Goal: Entertainment & Leisure: Consume media (video, audio)

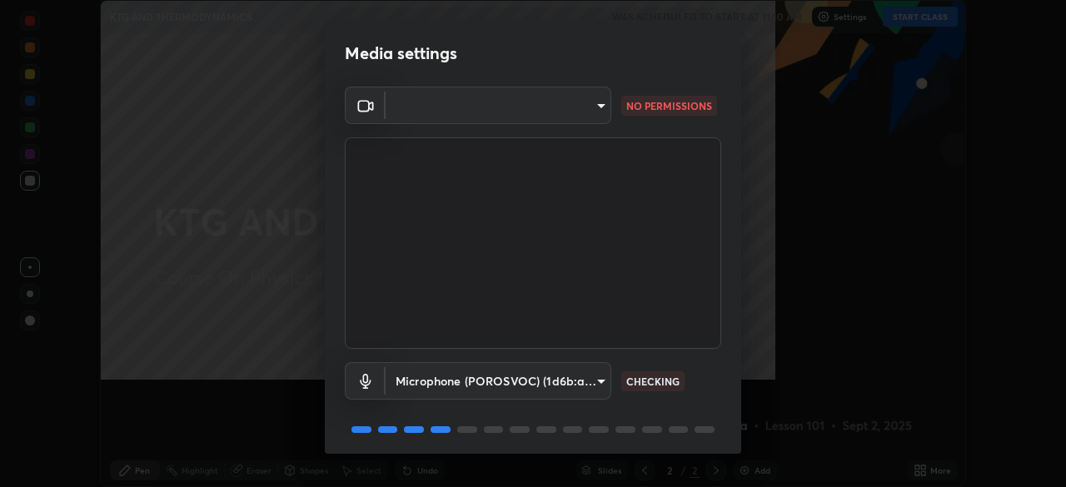
scroll to position [487, 1066]
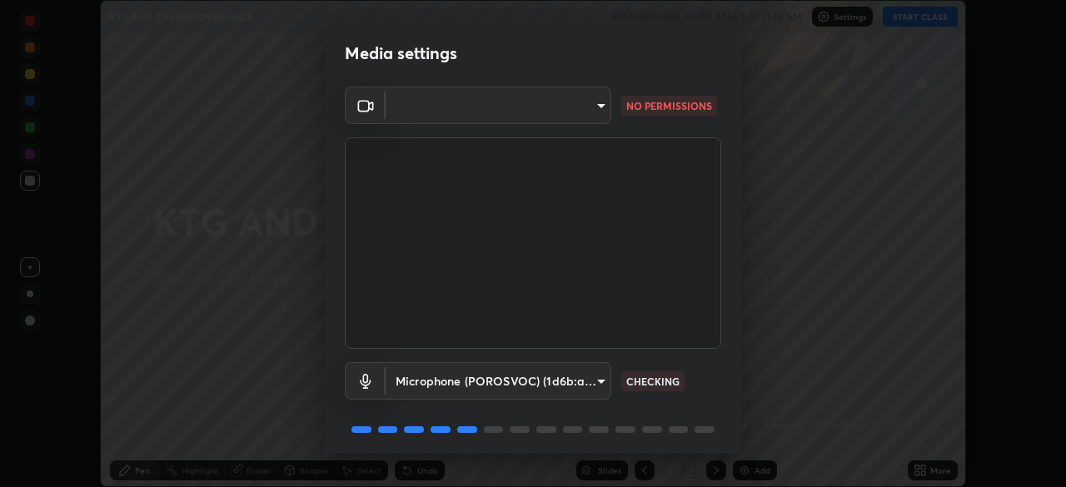
click at [446, 108] on body "Erase all KTG AND THERMODYNAMICS WAS SCHEDULED TO START AT 11:10 AM Settings ST…" at bounding box center [533, 243] width 1066 height 487
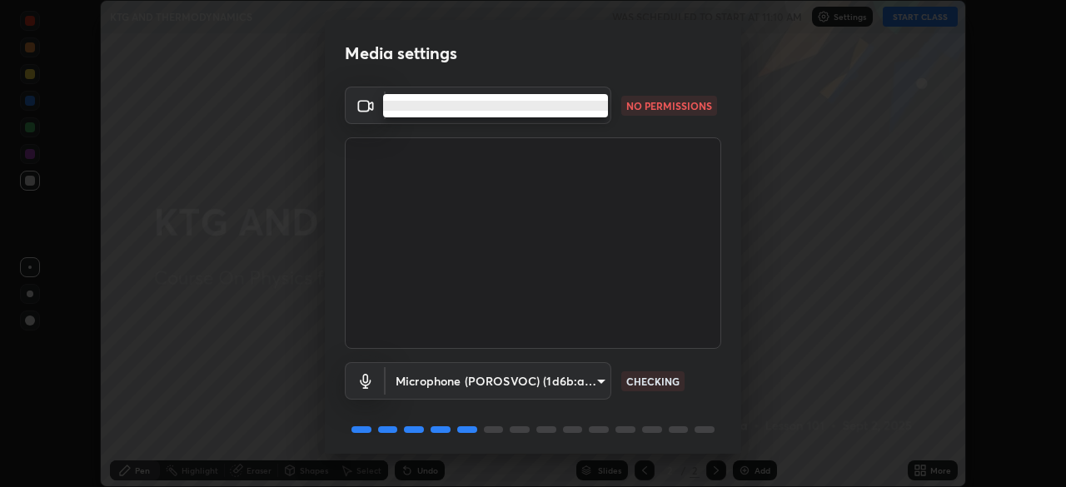
click at [464, 104] on li at bounding box center [495, 106] width 225 height 10
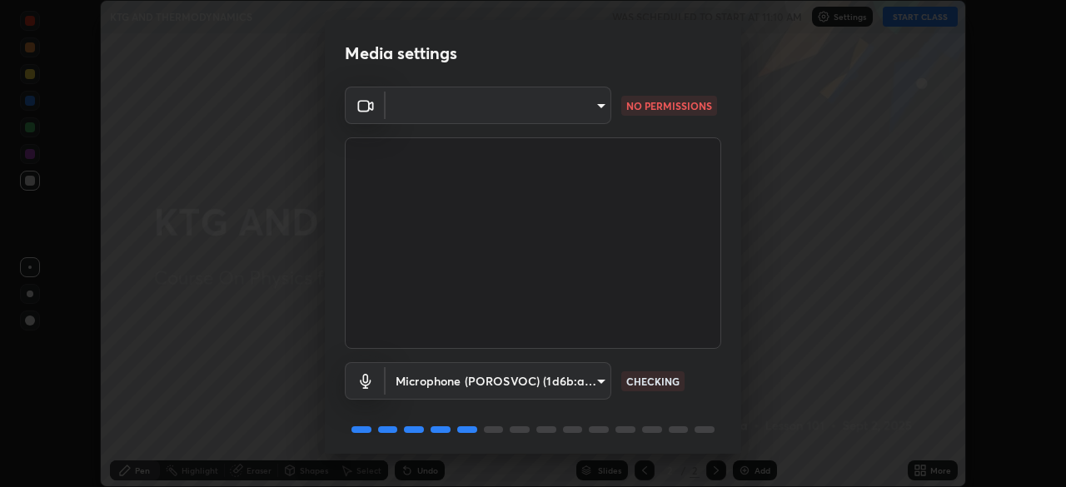
click at [468, 107] on li at bounding box center [467, 106] width 169 height 6
click at [518, 114] on body "Erase all KTG AND THERMODYNAMICS WAS SCHEDULED TO START AT 11:10 AM Settings ST…" at bounding box center [533, 243] width 1066 height 487
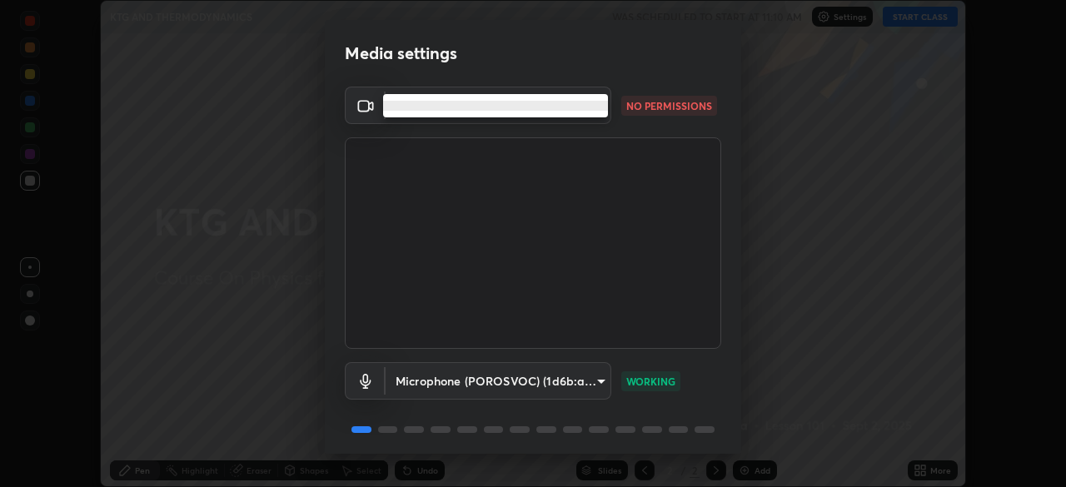
click at [576, 104] on li at bounding box center [495, 106] width 225 height 10
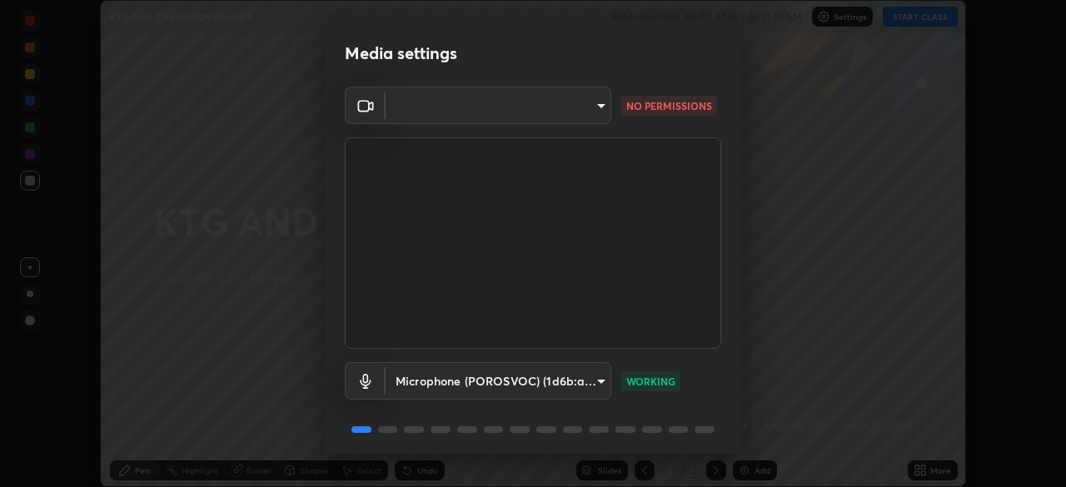
click at [576, 104] on div at bounding box center [533, 243] width 1066 height 487
click at [581, 107] on body "Erase all KTG AND THERMODYNAMICS WAS SCHEDULED TO START AT 11:10 AM Settings ST…" at bounding box center [533, 243] width 1066 height 487
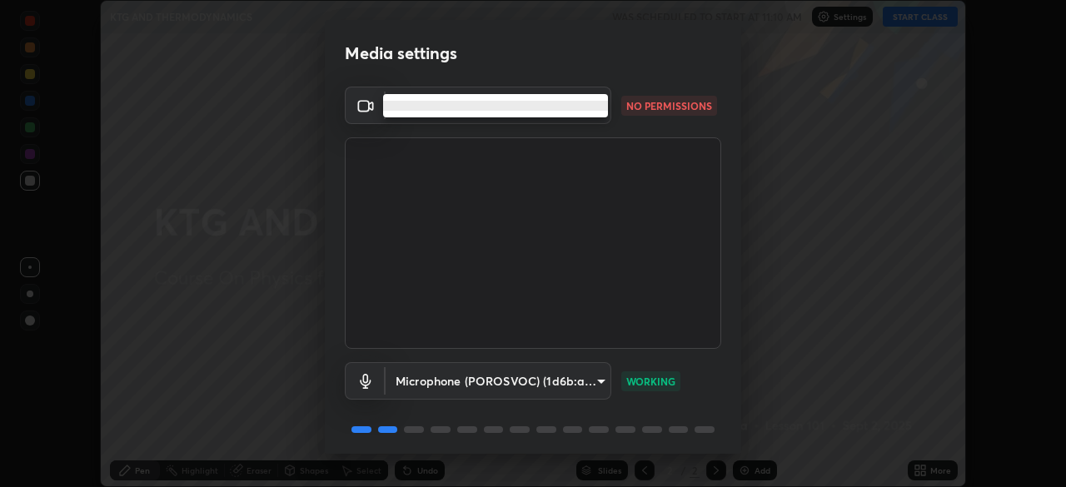
click at [581, 107] on li at bounding box center [495, 106] width 225 height 10
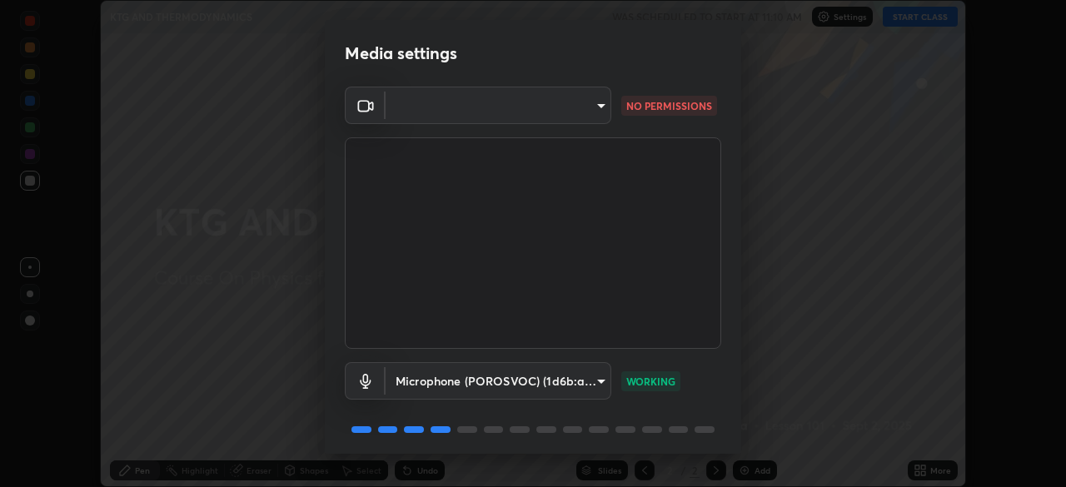
click at [583, 112] on div at bounding box center [533, 243] width 1066 height 487
click at [591, 108] on body "Erase all KTG AND THERMODYNAMICS WAS SCHEDULED TO START AT 11:10 AM Settings ST…" at bounding box center [533, 243] width 1066 height 487
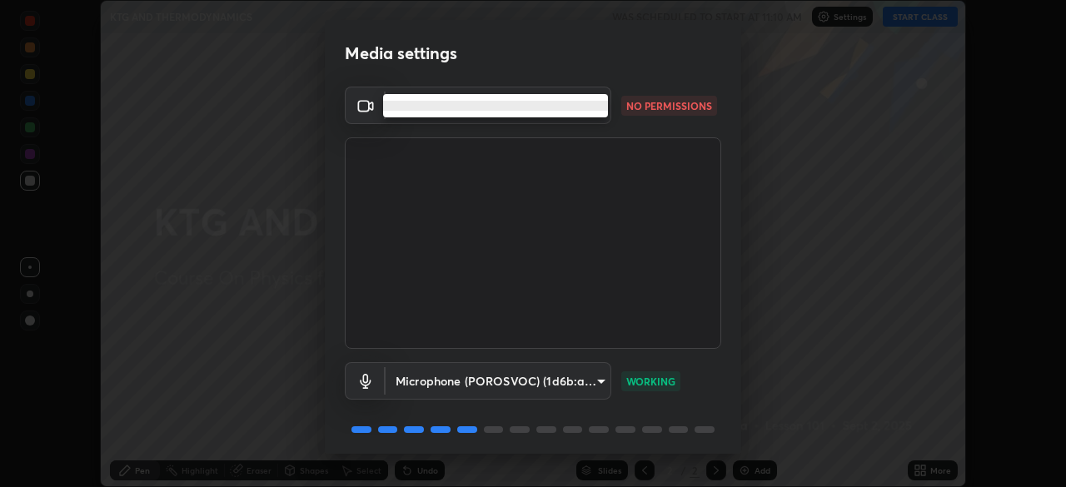
click at [598, 109] on li at bounding box center [495, 106] width 225 height 10
click at [598, 109] on div at bounding box center [533, 243] width 1066 height 487
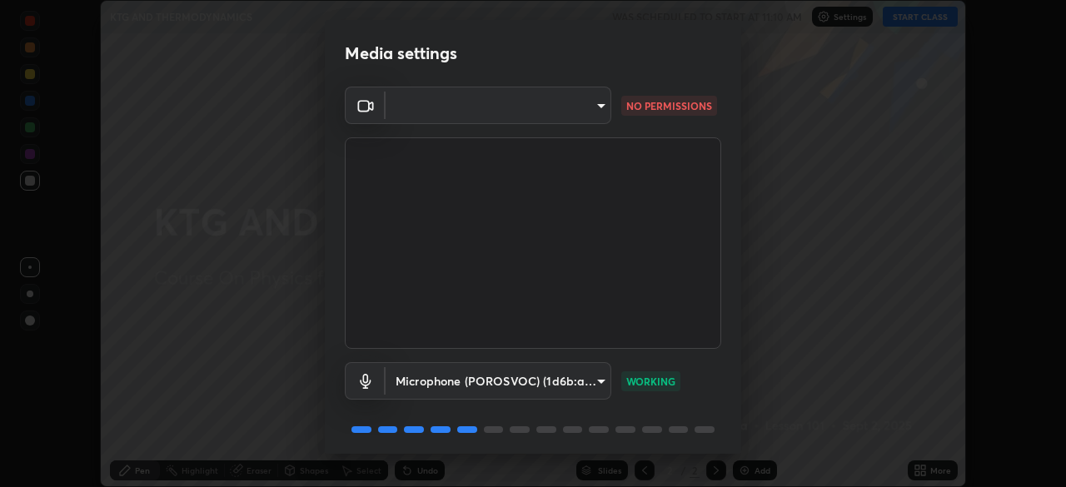
click at [597, 115] on body "Erase all KTG AND THERMODYNAMICS WAS SCHEDULED TO START AT 11:10 AM Settings ST…" at bounding box center [533, 243] width 1066 height 487
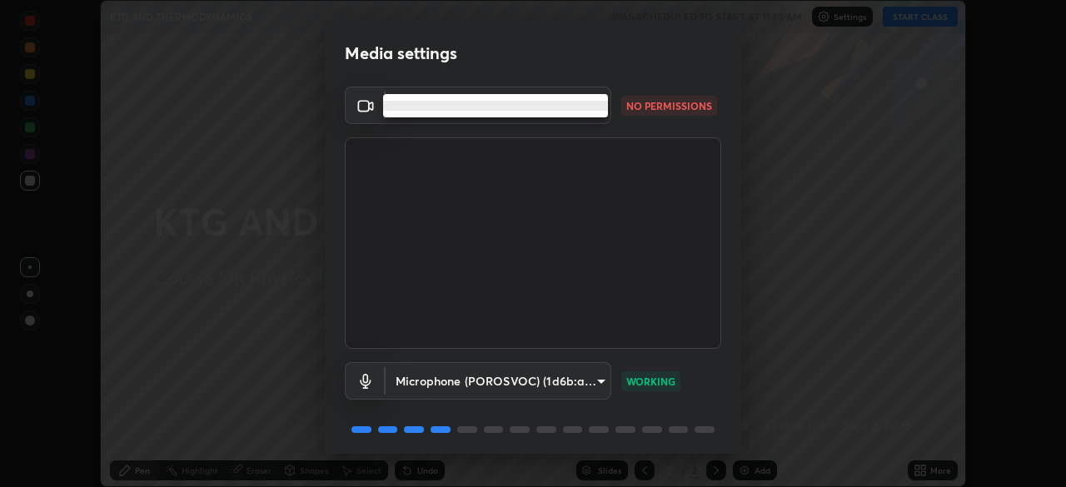
click at [596, 114] on ul at bounding box center [495, 105] width 225 height 23
click at [596, 112] on ul at bounding box center [495, 105] width 225 height 23
click at [581, 386] on div at bounding box center [533, 243] width 1066 height 487
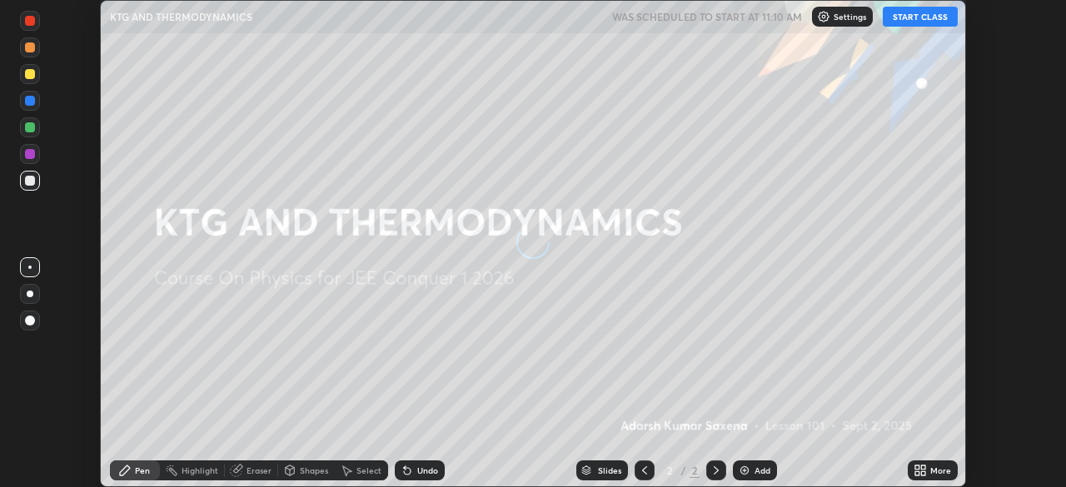
scroll to position [487, 1065]
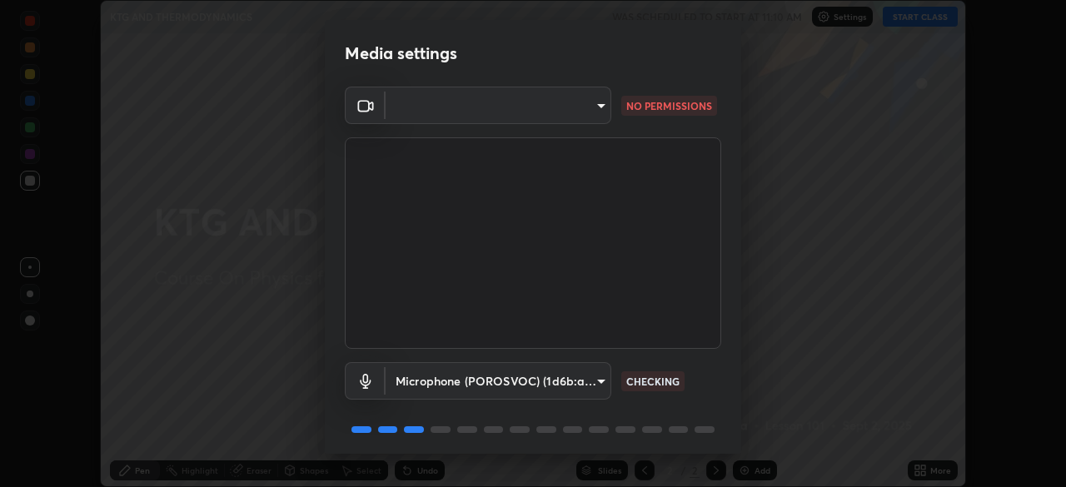
click at [566, 105] on body "Erase all KTG AND THERMODYNAMICS WAS SCHEDULED TO START AT 11:10 AM Settings ST…" at bounding box center [533, 243] width 1066 height 487
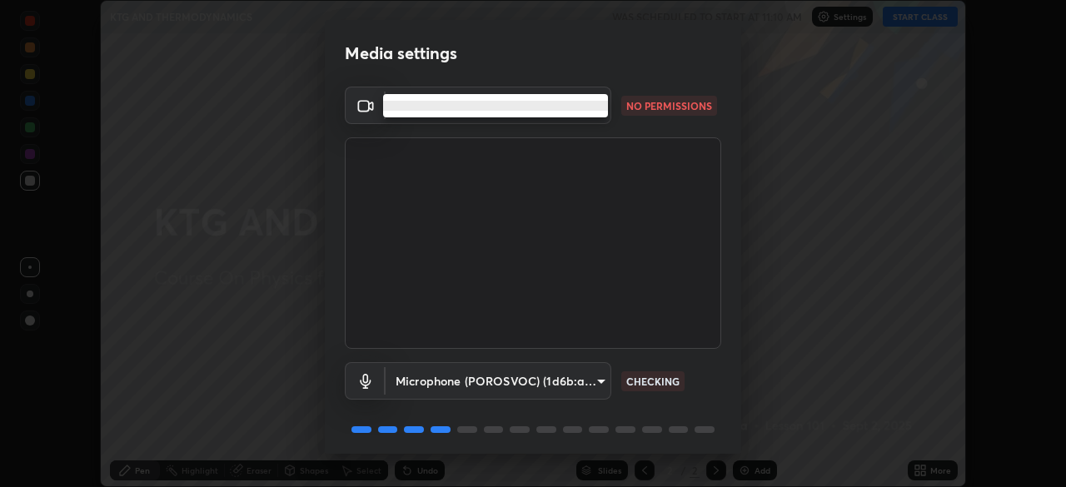
click at [484, 107] on li at bounding box center [495, 106] width 225 height 10
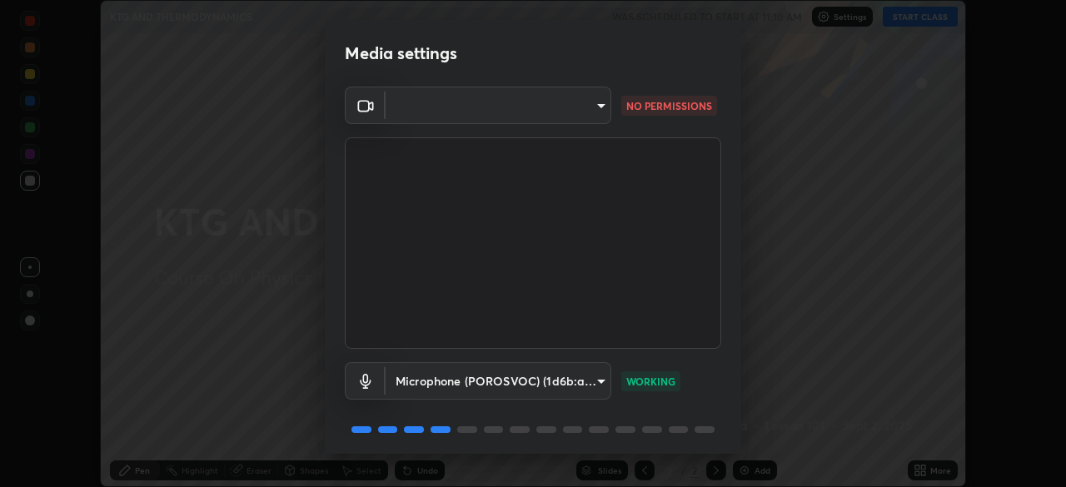
click at [486, 112] on body "Erase all KTG AND THERMODYNAMICS WAS SCHEDULED TO START AT 11:10 AM Settings ST…" at bounding box center [533, 243] width 1066 height 487
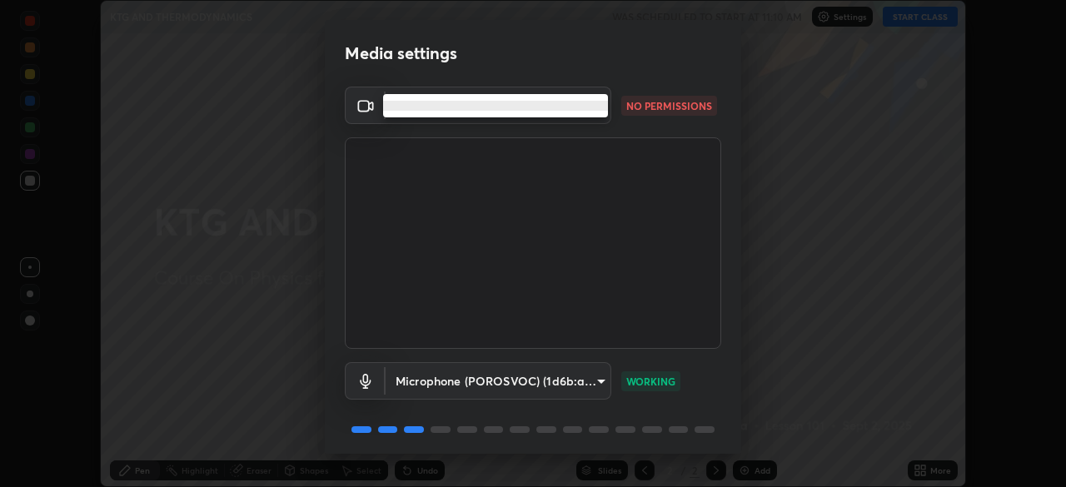
click at [478, 108] on li at bounding box center [495, 106] width 225 height 10
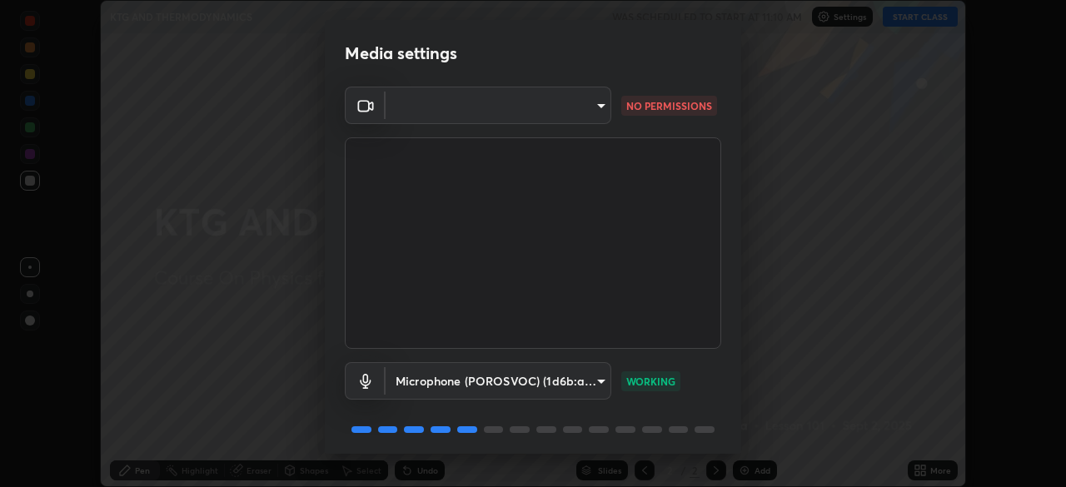
click at [183, 83] on div "Media settings ​ NO PERMISSIONS Microphone (POROSVOC) (1d6b:a4a7) cd0a1ce7ba7d8…" at bounding box center [533, 243] width 1066 height 487
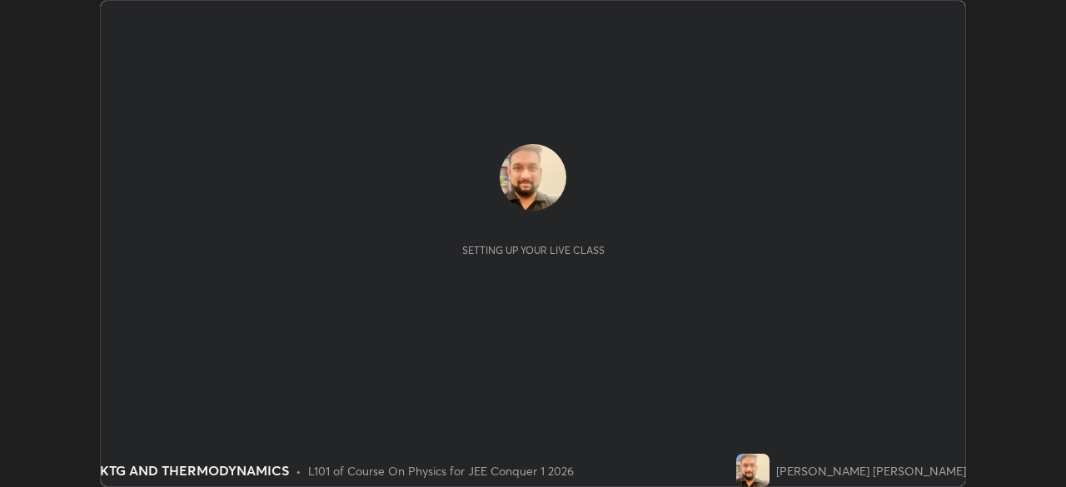
scroll to position [487, 1065]
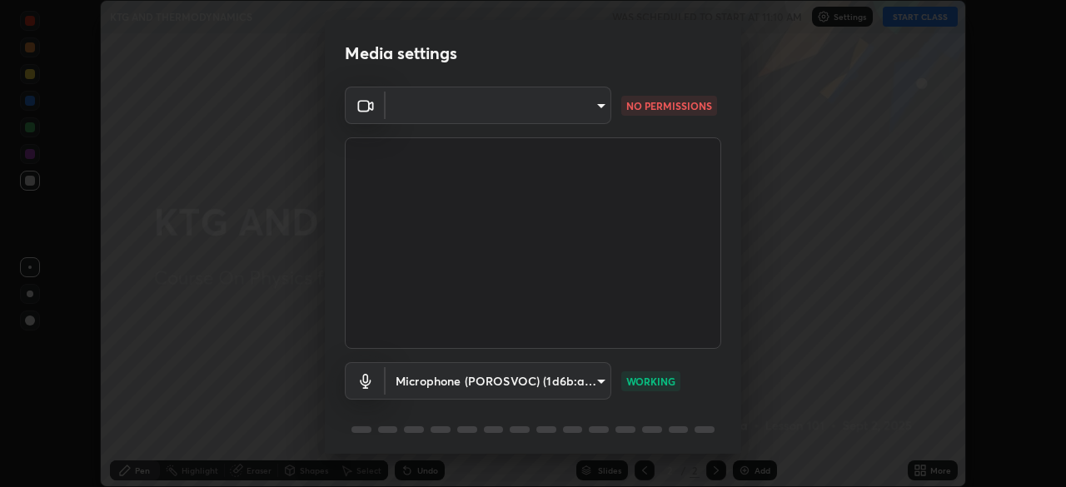
click at [571, 110] on body "Erase all KTG AND THERMODYNAMICS WAS SCHEDULED TO START AT 11:10 AM Settings ST…" at bounding box center [533, 243] width 1066 height 487
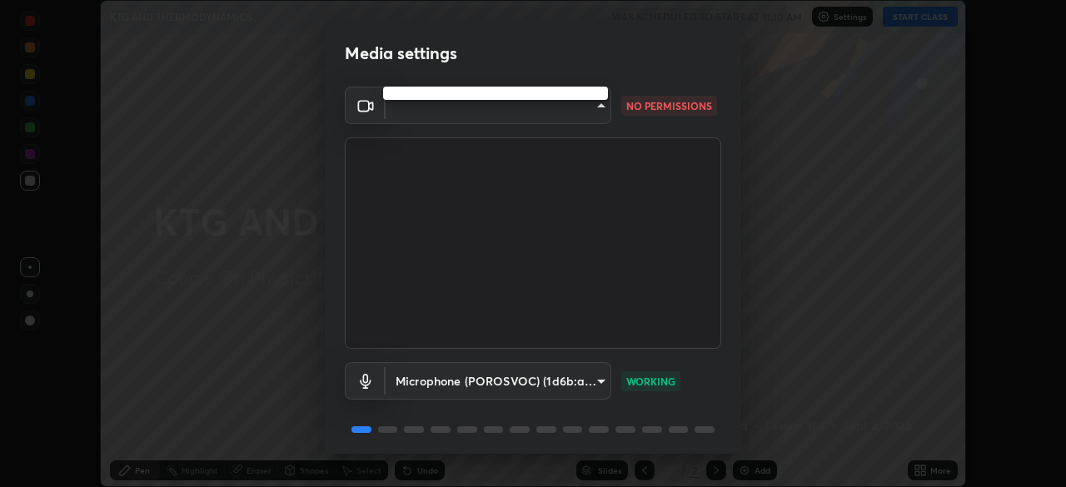
click at [576, 111] on div at bounding box center [533, 243] width 1066 height 487
click at [577, 114] on div at bounding box center [533, 243] width 1066 height 487
click at [592, 109] on body "Erase all KTG AND THERMODYNAMICS WAS SCHEDULED TO START AT 11:10 AM Settings ST…" at bounding box center [533, 243] width 1066 height 487
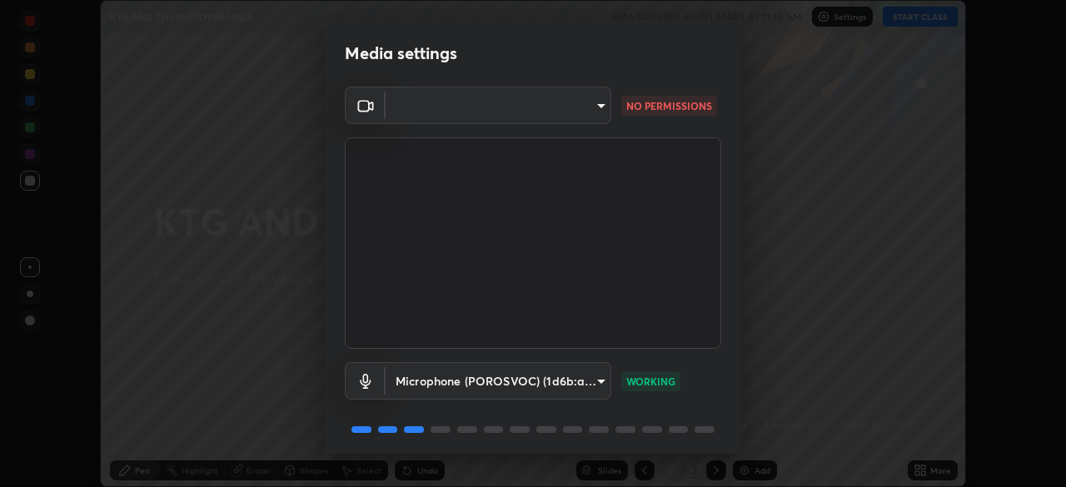
click at [590, 111] on div at bounding box center [533, 243] width 1066 height 487
click at [592, 104] on body "Erase all KTG AND THERMODYNAMICS WAS SCHEDULED TO START AT 11:10 AM Settings ST…" at bounding box center [533, 243] width 1066 height 487
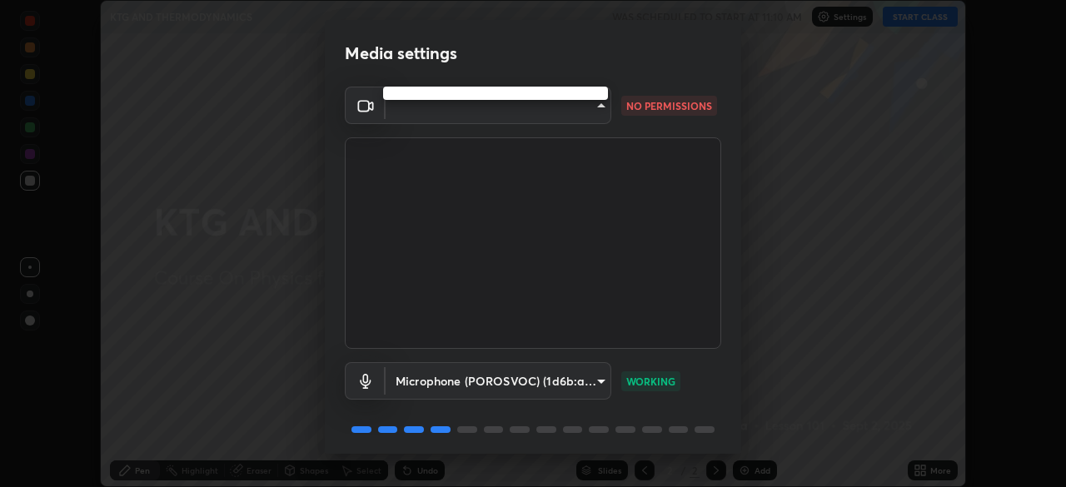
click at [590, 97] on ul at bounding box center [495, 93] width 225 height 13
click at [560, 101] on div at bounding box center [533, 243] width 1066 height 487
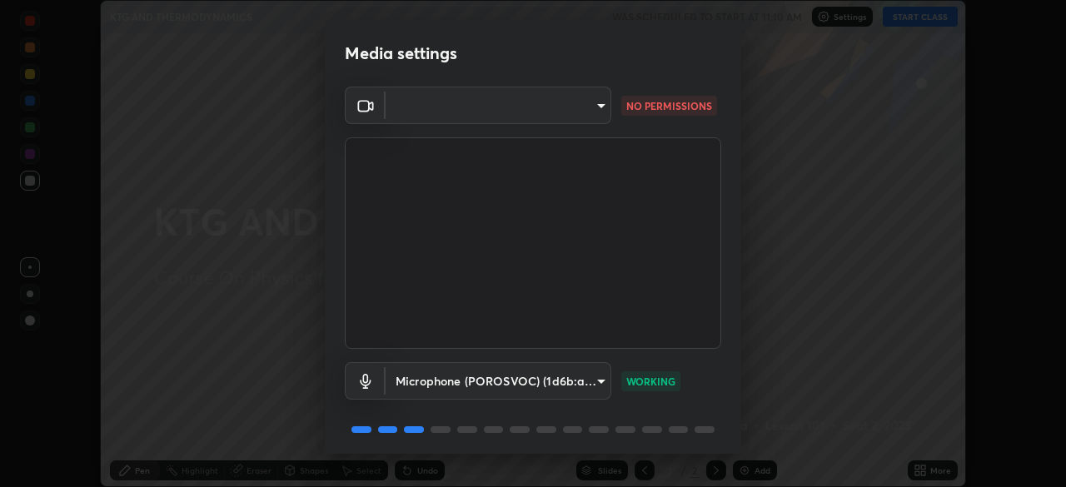
click at [562, 95] on body "Erase all KTG AND THERMODYNAMICS WAS SCHEDULED TO START AT 11:10 AM Settings ST…" at bounding box center [533, 243] width 1066 height 487
click at [570, 97] on ul at bounding box center [495, 93] width 225 height 13
click at [579, 102] on div at bounding box center [533, 243] width 1066 height 487
click at [586, 97] on div at bounding box center [533, 243] width 1066 height 487
click at [591, 105] on body "Erase all KTG AND THERMODYNAMICS WAS SCHEDULED TO START AT 11:10 AM Settings ST…" at bounding box center [533, 243] width 1066 height 487
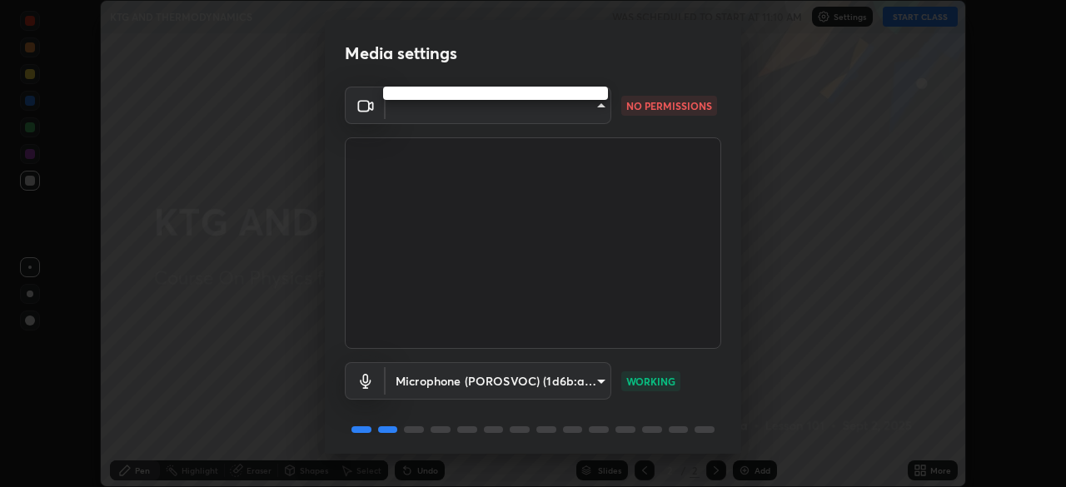
click at [599, 99] on ul at bounding box center [495, 93] width 225 height 13
click at [593, 92] on ul at bounding box center [495, 93] width 225 height 13
click at [575, 95] on ul at bounding box center [495, 93] width 225 height 13
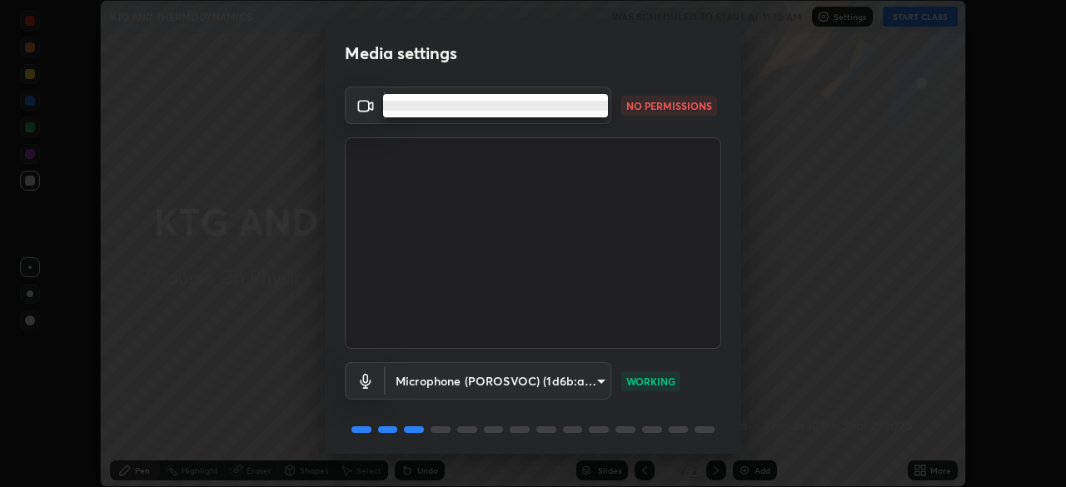
click at [551, 107] on li at bounding box center [495, 106] width 225 height 10
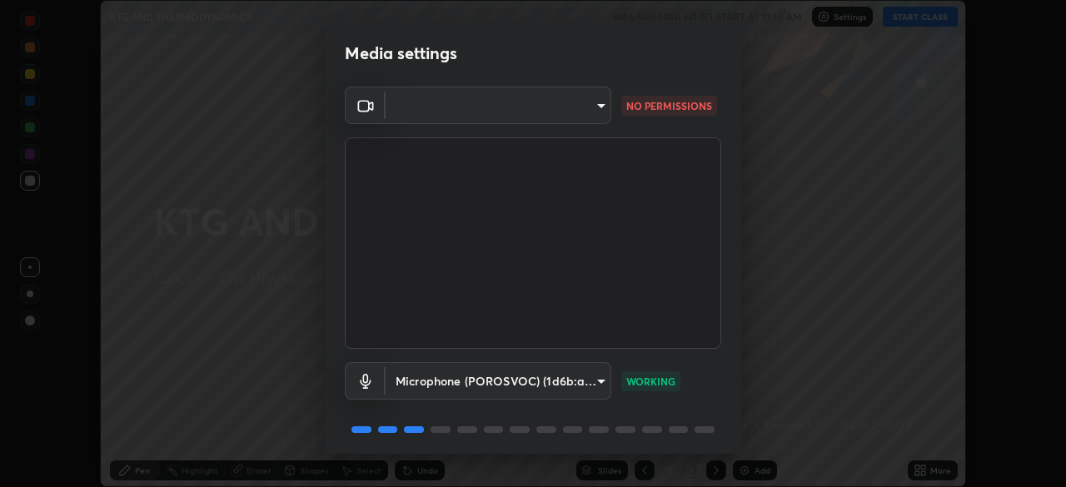
click at [521, 105] on body "Erase all KTG AND THERMODYNAMICS WAS SCHEDULED TO START AT 11:10 AM Settings ST…" at bounding box center [533, 243] width 1066 height 487
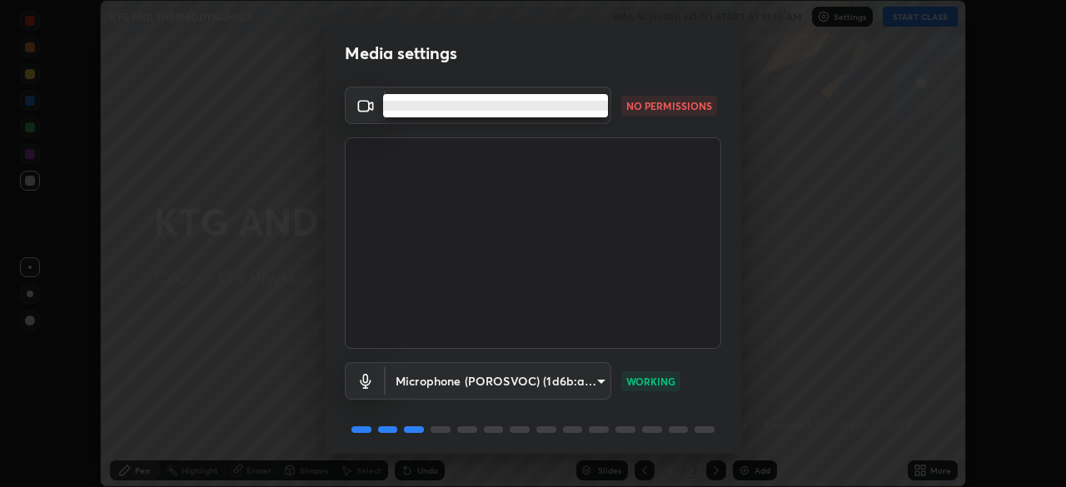
click at [531, 103] on li at bounding box center [495, 106] width 225 height 10
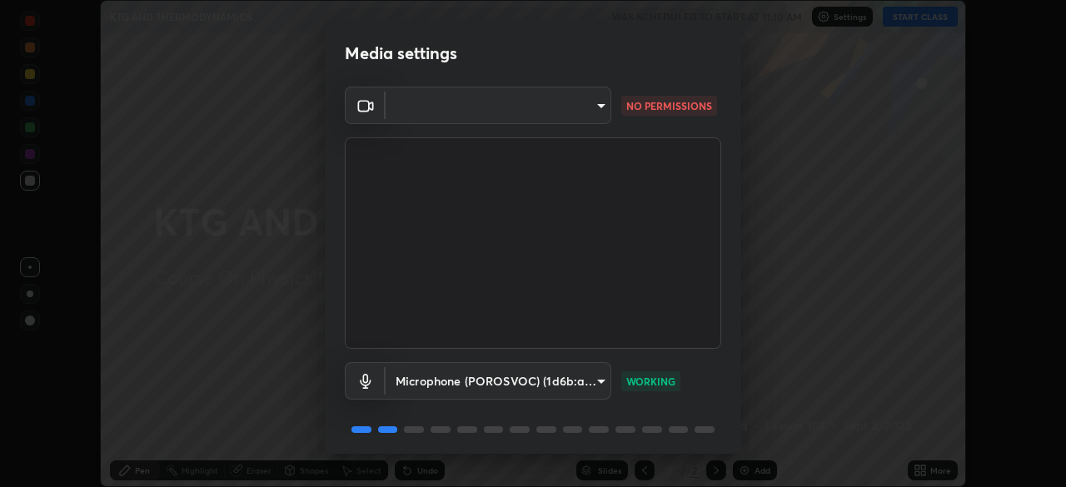
click at [527, 103] on li at bounding box center [467, 106] width 169 height 6
click at [531, 103] on body "Erase all KTG AND THERMODYNAMICS WAS SCHEDULED TO START AT 11:10 AM Settings ST…" at bounding box center [533, 243] width 1066 height 487
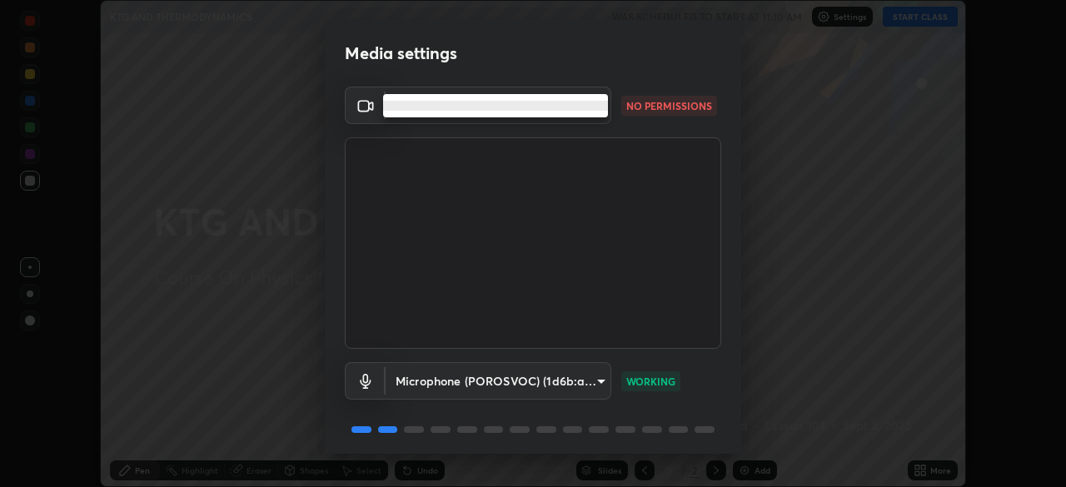
click at [541, 109] on li at bounding box center [495, 106] width 225 height 10
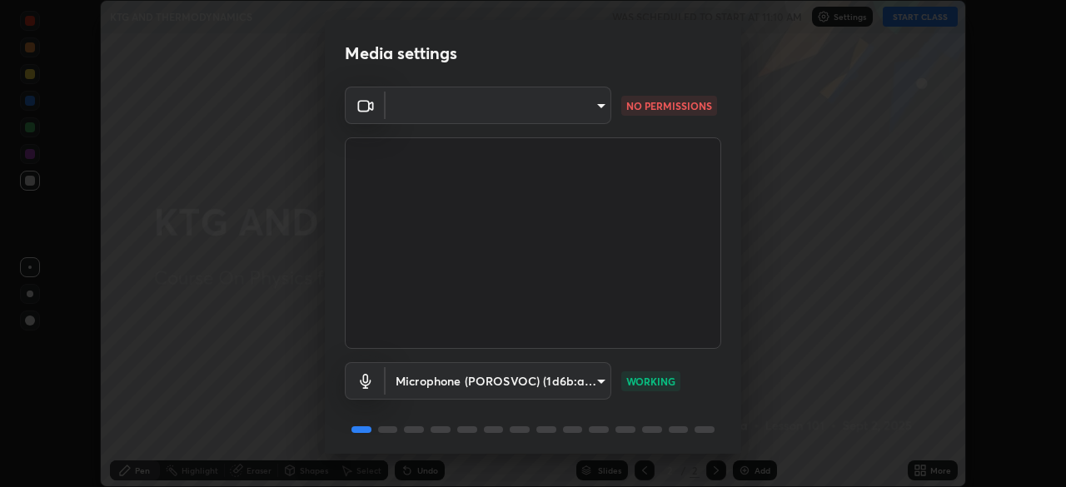
click at [572, 107] on body "Erase all KTG AND THERMODYNAMICS WAS SCHEDULED TO START AT 11:10 AM Settings ST…" at bounding box center [533, 243] width 1066 height 487
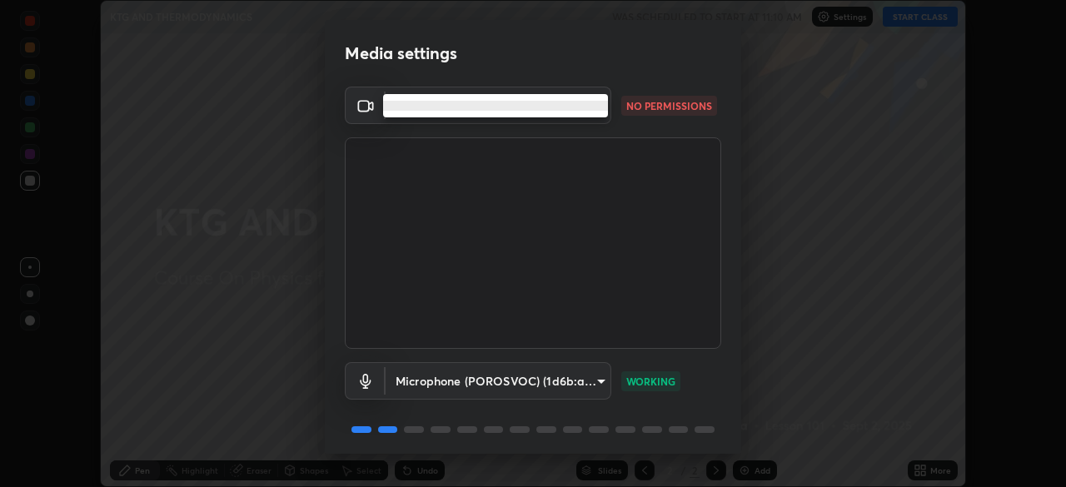
click at [590, 103] on li at bounding box center [495, 106] width 225 height 10
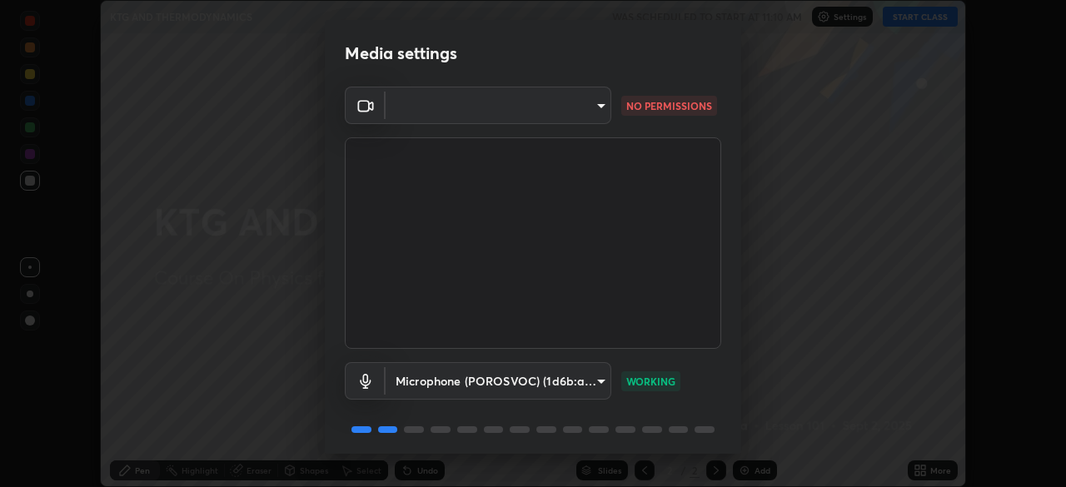
click at [597, 107] on body "Erase all KTG AND THERMODYNAMICS WAS SCHEDULED TO START AT 11:10 AM Settings ST…" at bounding box center [533, 243] width 1066 height 487
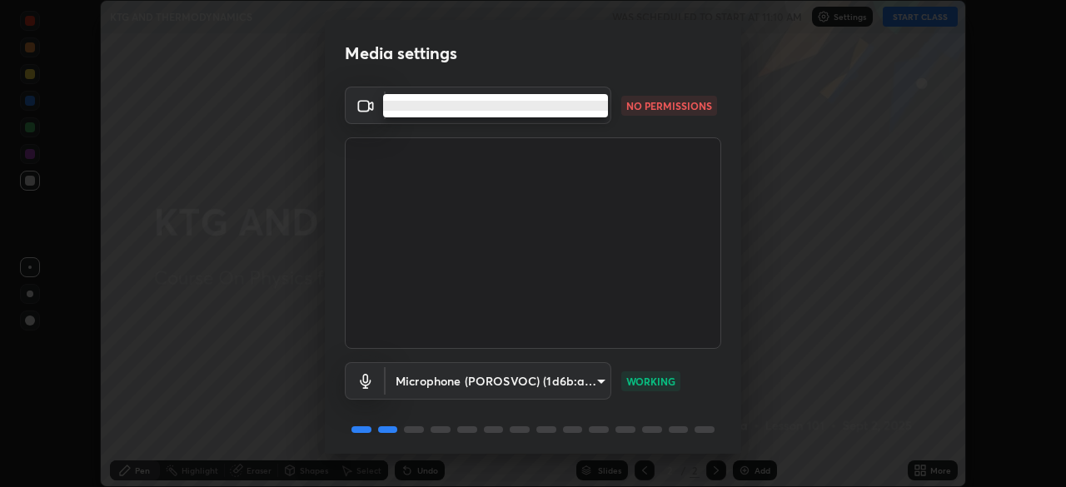
click at [601, 107] on li at bounding box center [495, 106] width 225 height 10
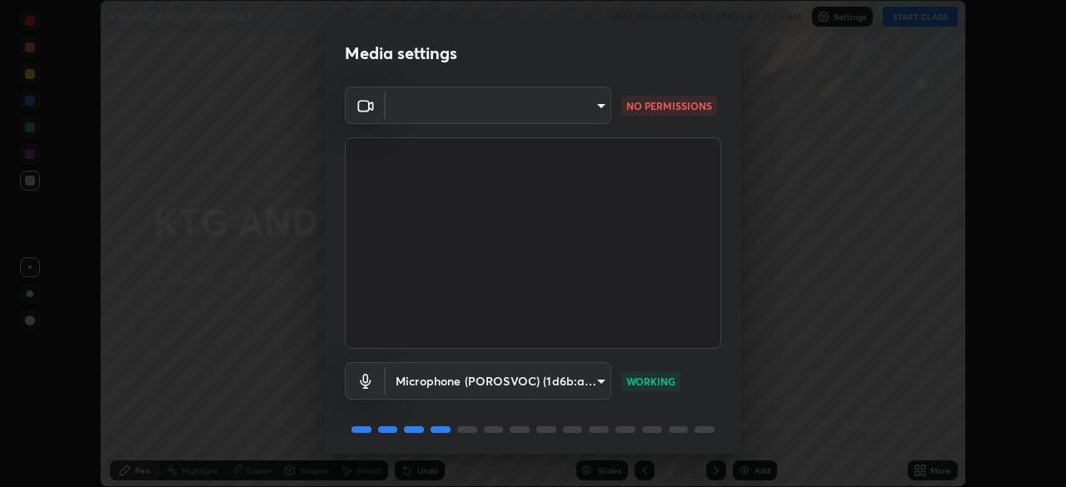
click at [596, 110] on body "Erase all KTG AND THERMODYNAMICS WAS SCHEDULED TO START AT 11:10 AM Settings ST…" at bounding box center [533, 243] width 1066 height 487
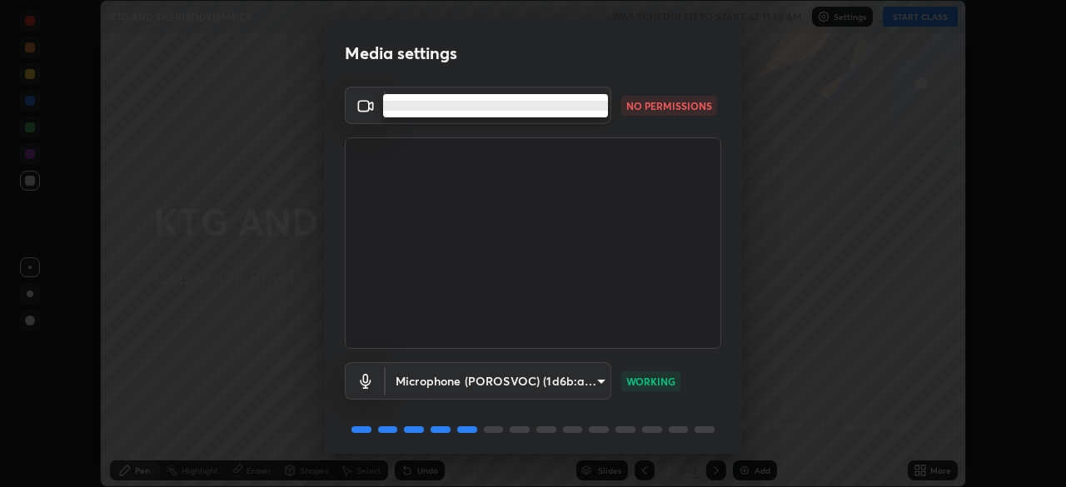
click at [595, 103] on li at bounding box center [495, 106] width 225 height 10
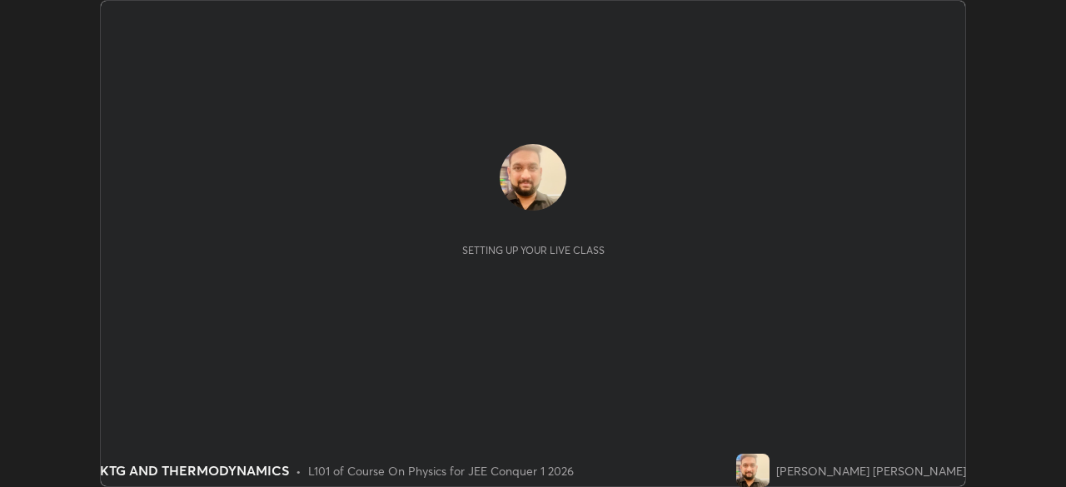
scroll to position [487, 1065]
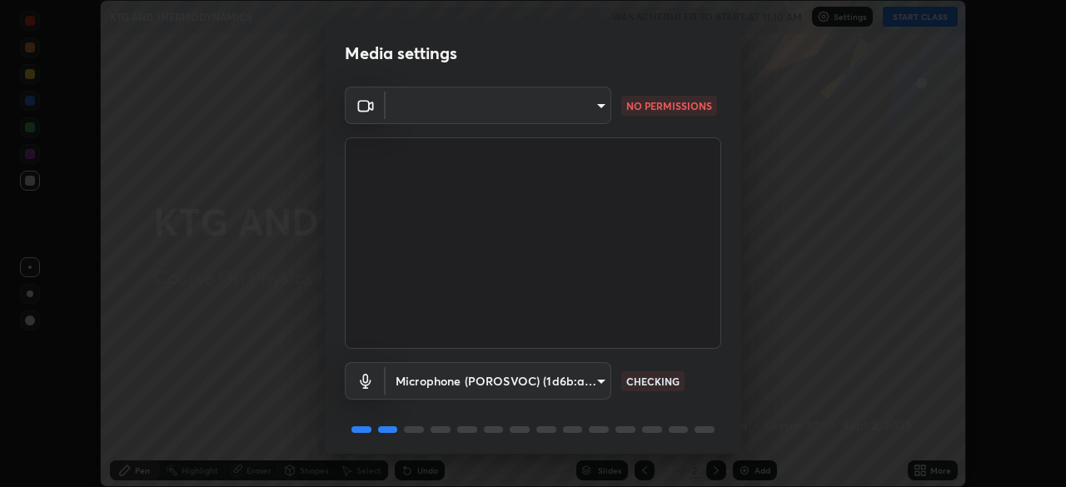
click at [601, 108] on body "Erase all KTG AND THERMODYNAMICS WAS SCHEDULED TO START AT 11:10 AM Settings ST…" at bounding box center [533, 243] width 1066 height 487
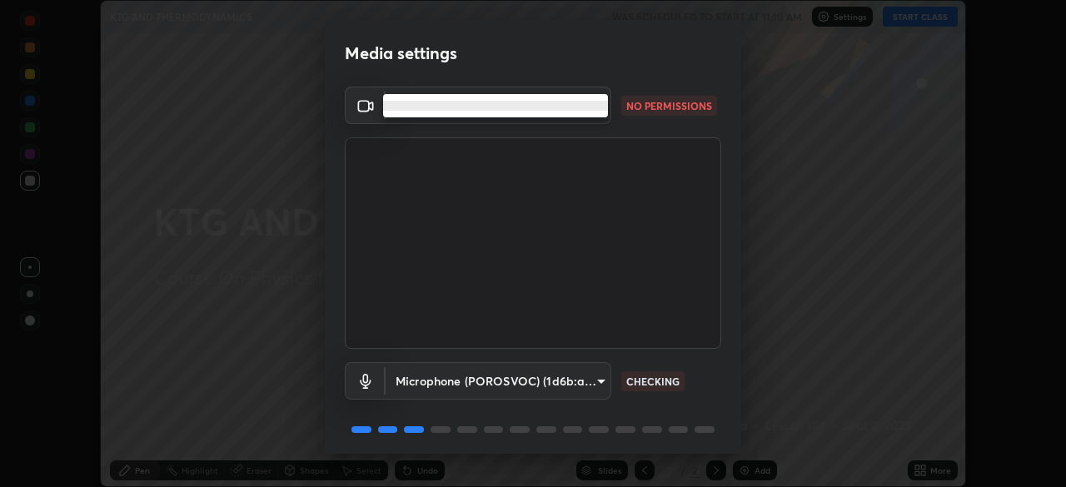
click at [366, 105] on div at bounding box center [533, 243] width 1066 height 487
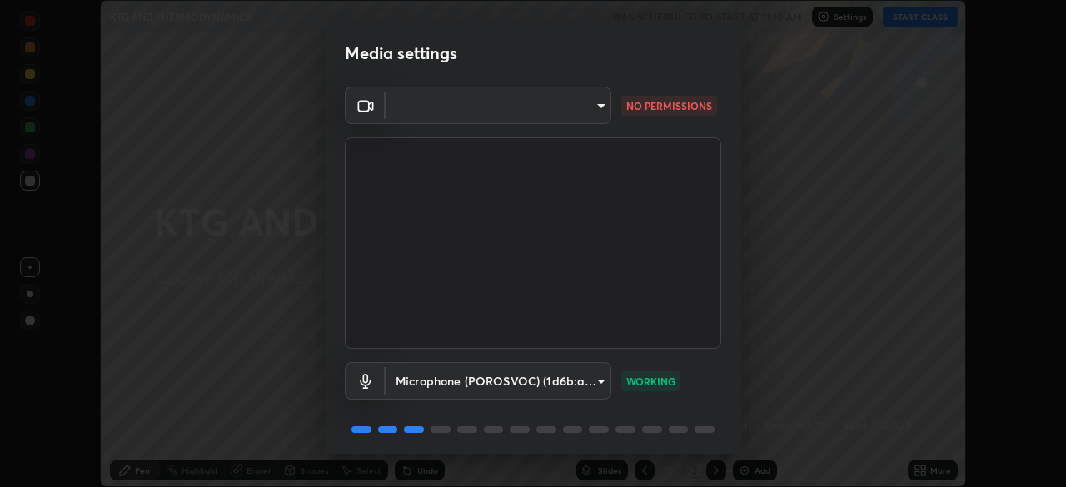
click at [353, 110] on div at bounding box center [533, 243] width 1066 height 487
click at [361, 107] on icon at bounding box center [366, 106] width 20 height 20
click at [357, 110] on icon at bounding box center [366, 106] width 20 height 20
click at [365, 107] on icon at bounding box center [366, 106] width 20 height 20
click at [363, 103] on icon at bounding box center [366, 106] width 20 height 20
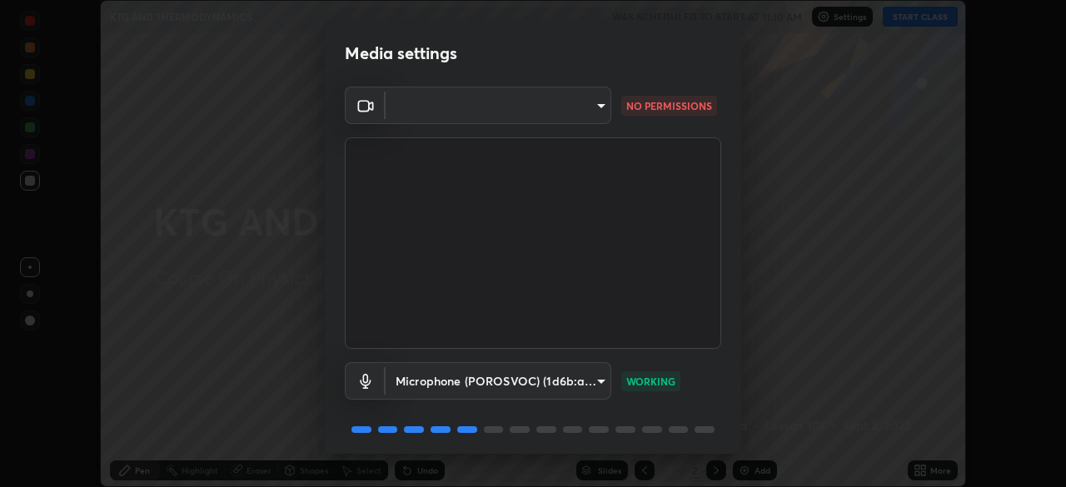
click at [361, 107] on icon at bounding box center [366, 106] width 20 height 20
click at [366, 106] on rect at bounding box center [363, 106] width 10 height 10
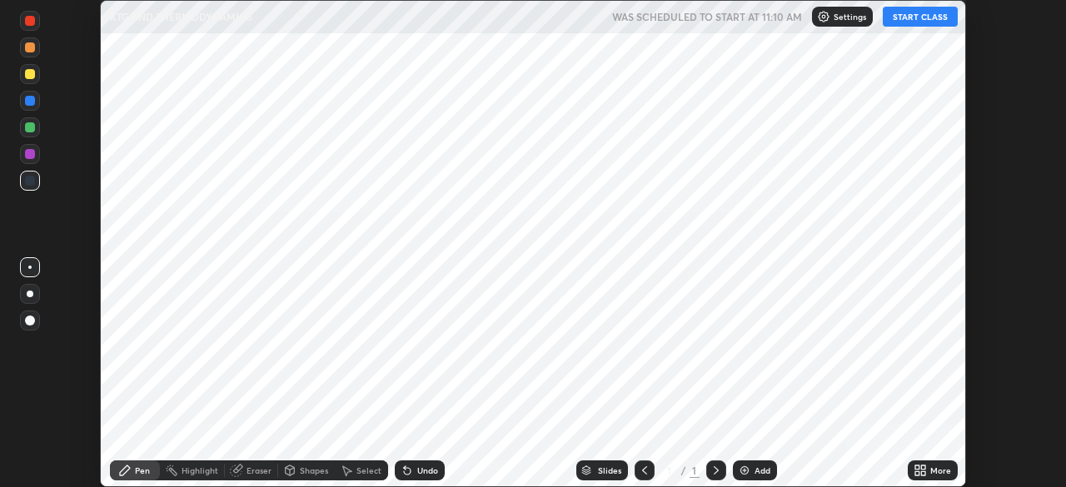
scroll to position [487, 1065]
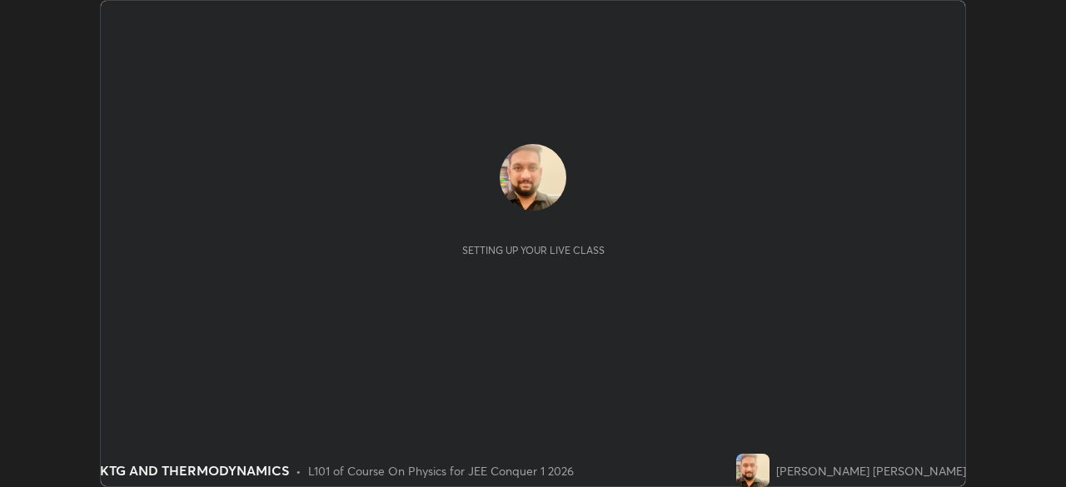
scroll to position [487, 1065]
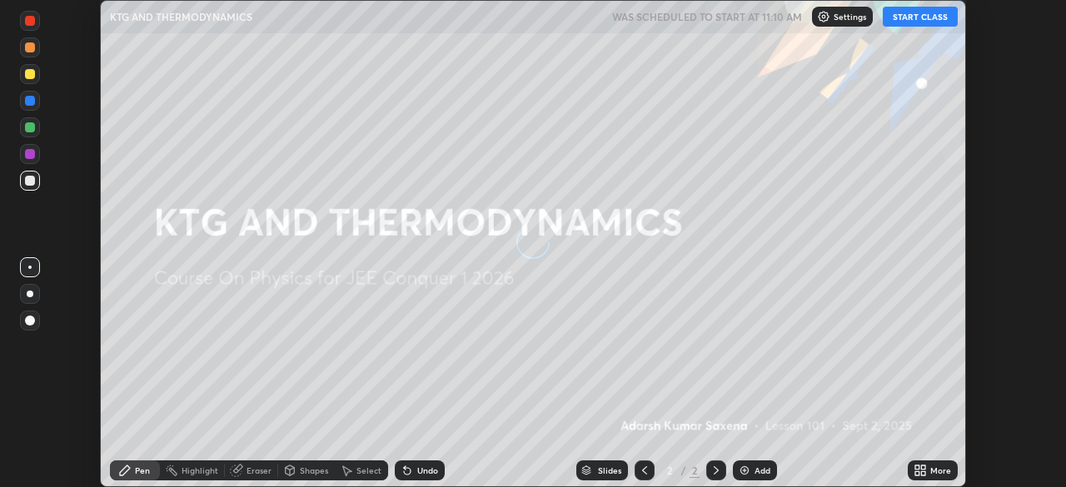
scroll to position [487, 1065]
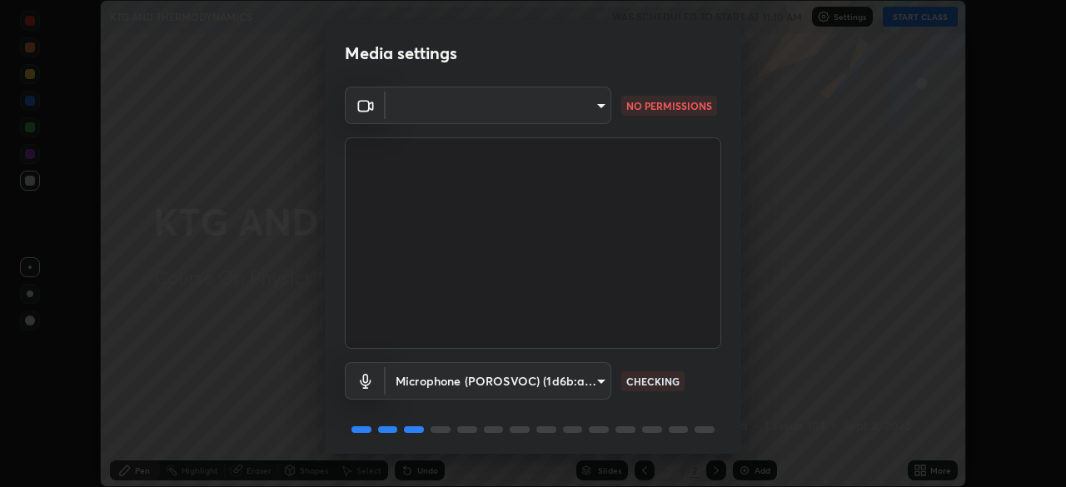
click at [569, 112] on body "Erase all KTG AND THERMODYNAMICS WAS SCHEDULED TO START AT 11:10 AM Settings ST…" at bounding box center [533, 243] width 1066 height 487
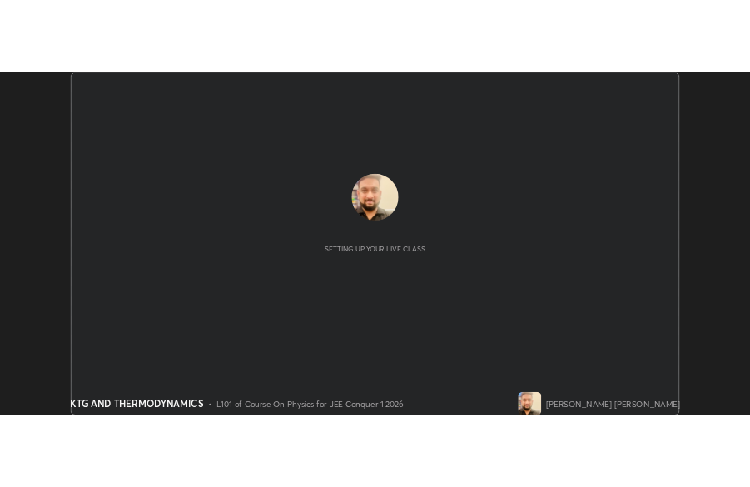
scroll to position [487, 1065]
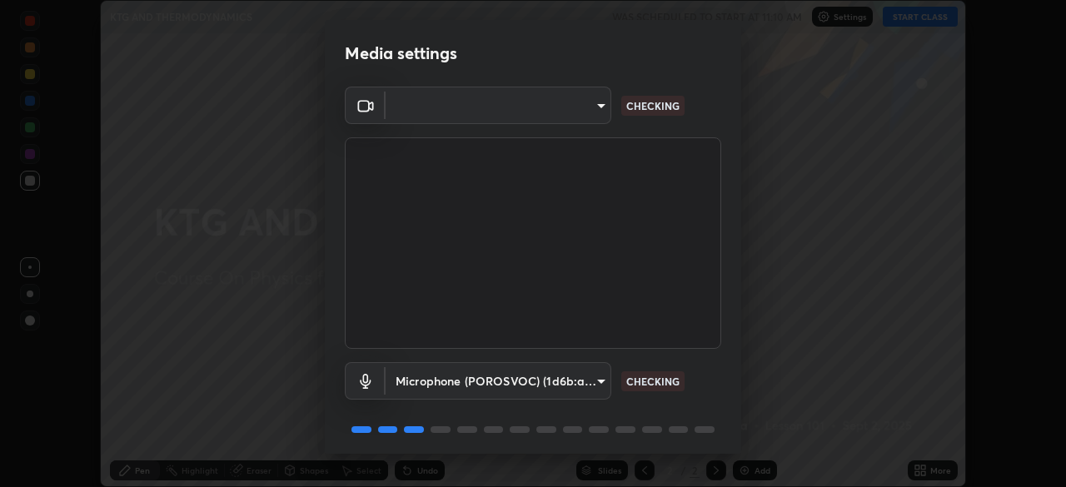
click at [595, 123] on body "Erase all KTG AND THERMODYNAMICS WAS SCHEDULED TO START AT 11:10 AM Settings ST…" at bounding box center [533, 243] width 1066 height 487
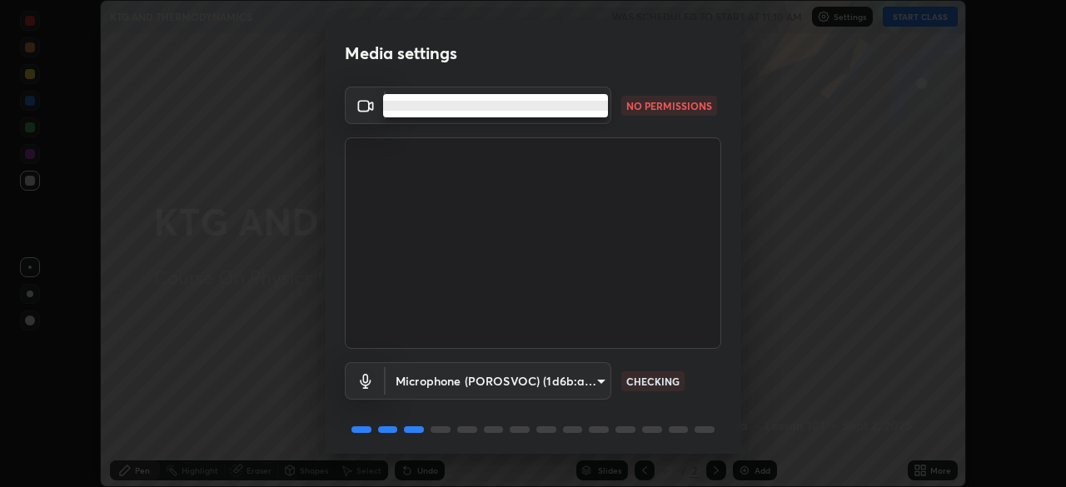
click at [569, 105] on li at bounding box center [495, 106] width 225 height 10
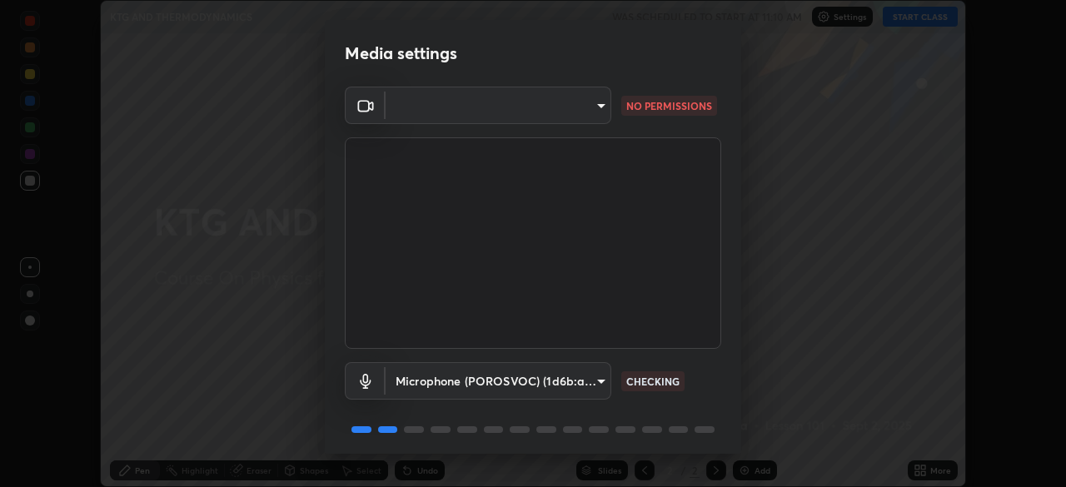
click at [554, 102] on body "Erase all KTG AND THERMODYNAMICS WAS SCHEDULED TO START AT 11:10 AM Settings ST…" at bounding box center [533, 243] width 1066 height 487
click at [550, 107] on li at bounding box center [467, 106] width 169 height 6
click at [550, 111] on body "Erase all KTG AND THERMODYNAMICS WAS SCHEDULED TO START AT 11:10 AM Settings ST…" at bounding box center [533, 243] width 1066 height 487
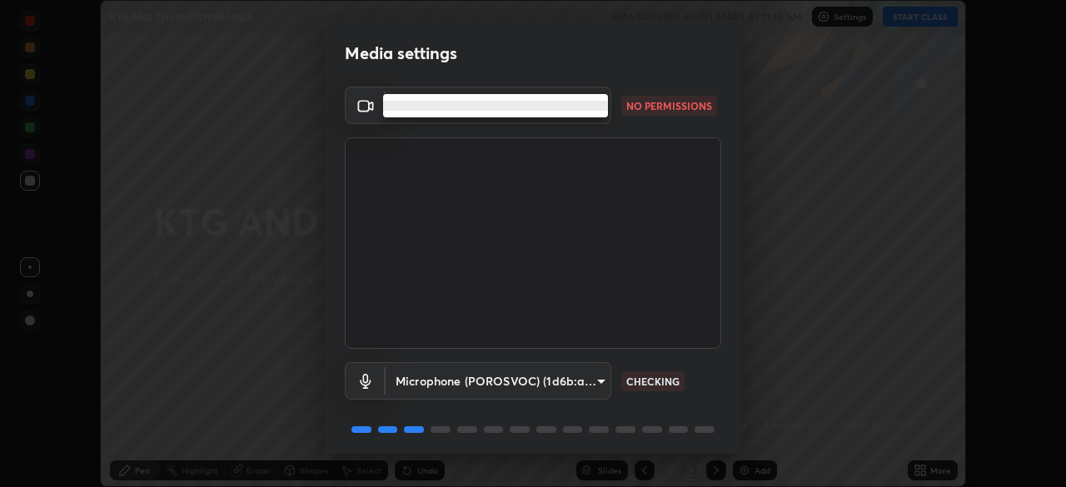
click at [374, 111] on div at bounding box center [533, 243] width 1066 height 487
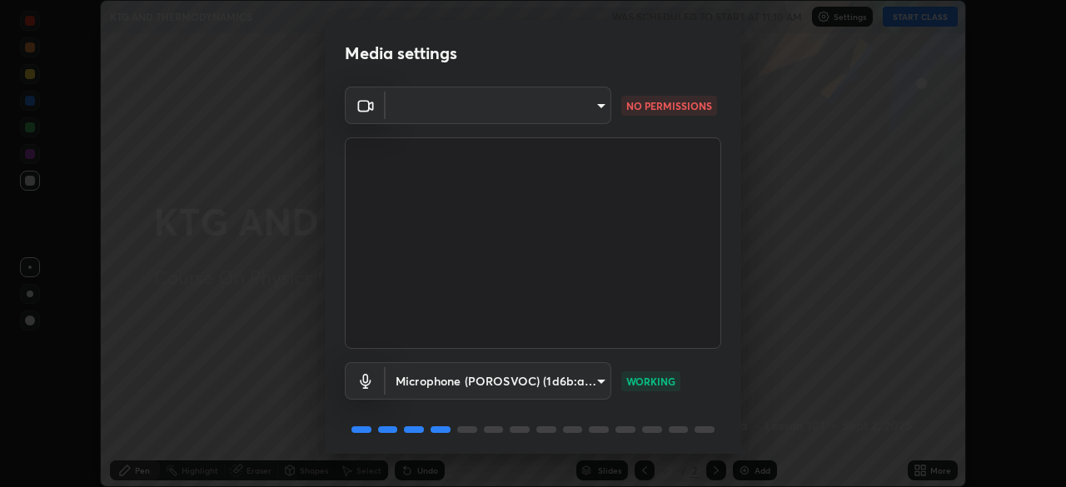
scroll to position [487, 1066]
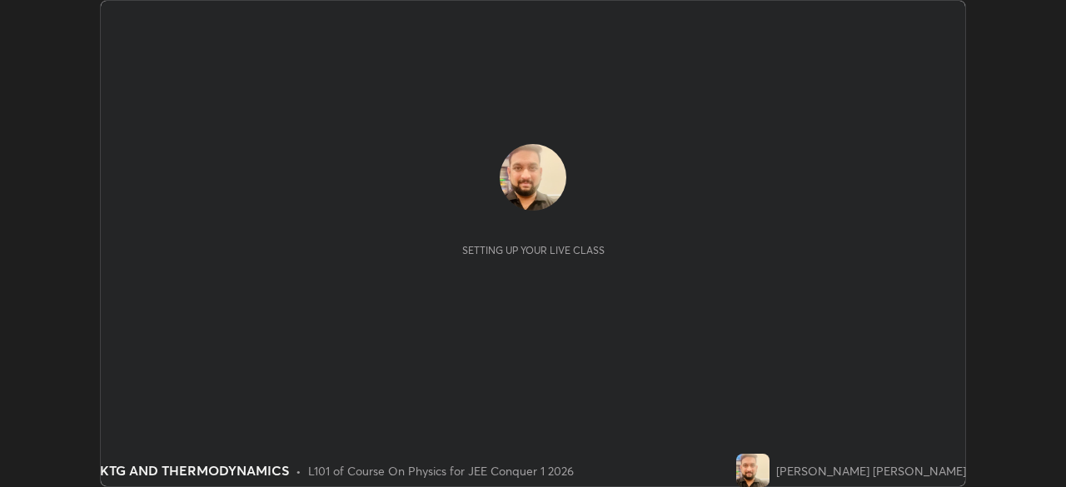
scroll to position [487, 1065]
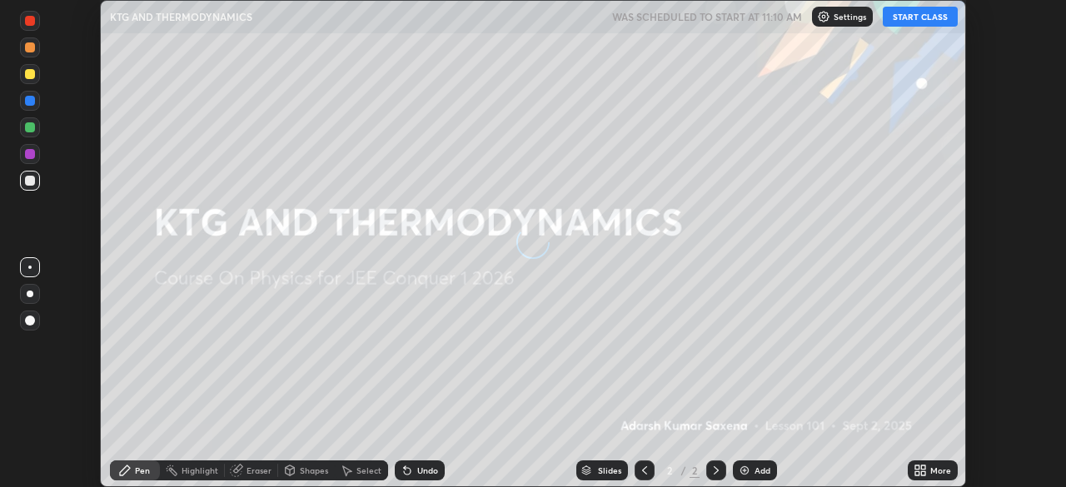
scroll to position [487, 1065]
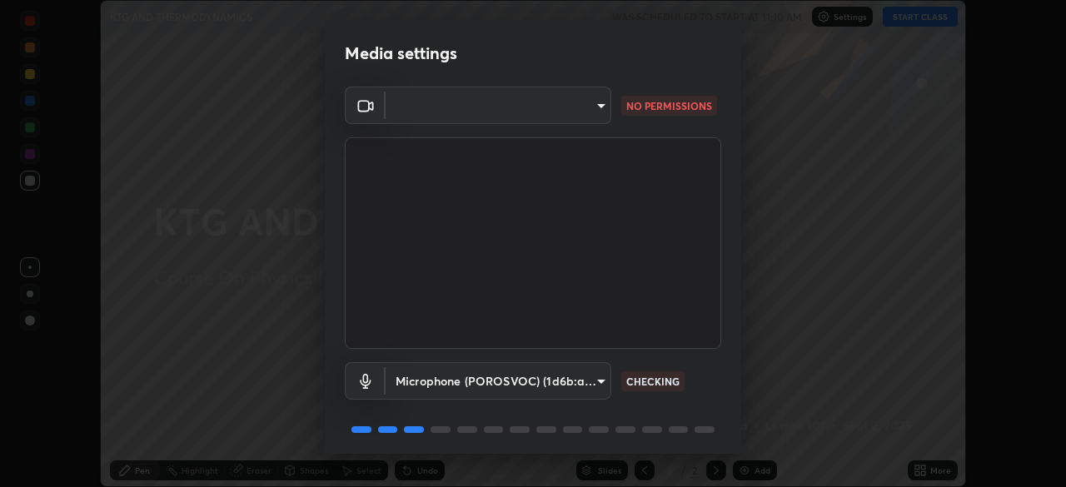
click at [459, 120] on body "Erase all KTG AND THERMODYNAMICS WAS SCHEDULED TO START AT 11:10 AM Settings ST…" at bounding box center [533, 243] width 1066 height 487
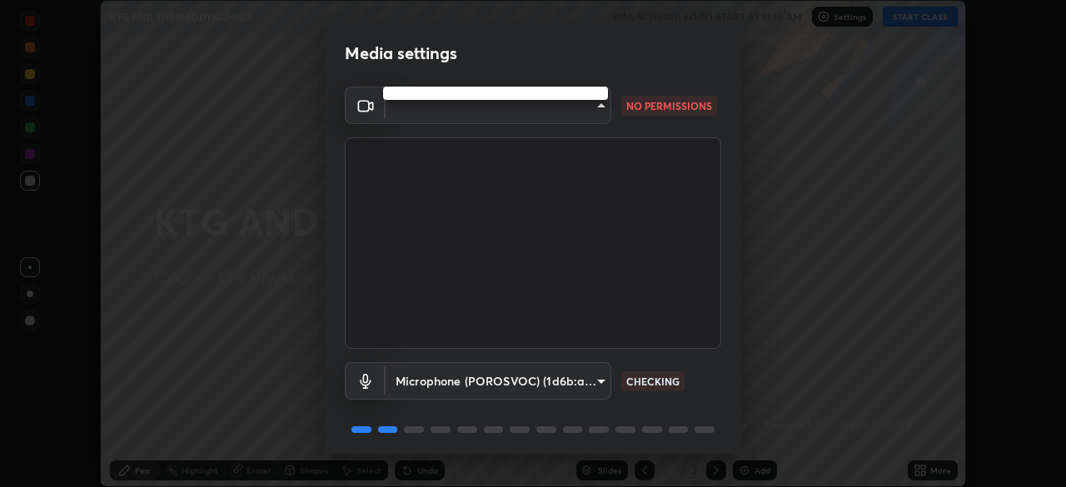
click at [561, 114] on div at bounding box center [533, 243] width 1066 height 487
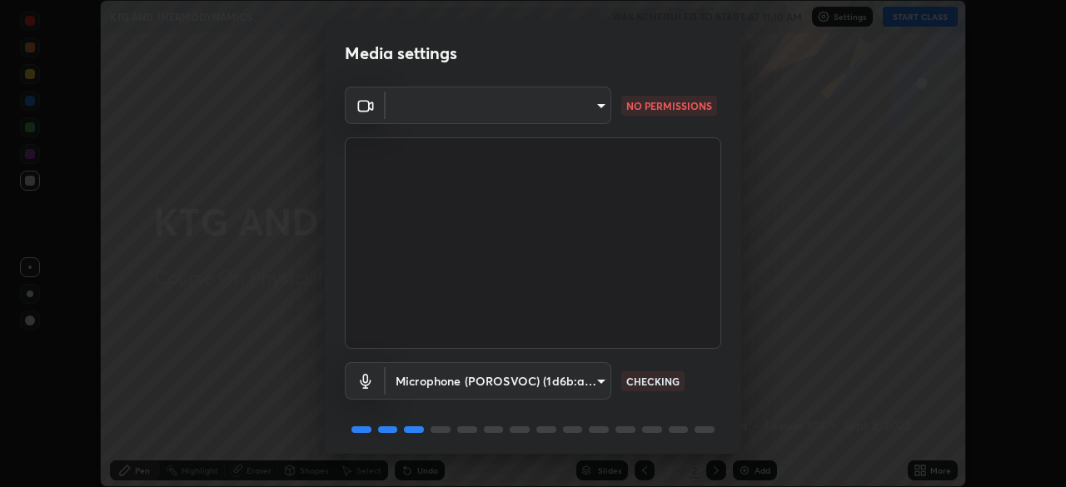
click at [590, 107] on body "Erase all KTG AND THERMODYNAMICS WAS SCHEDULED TO START AT 11:10 AM Settings ST…" at bounding box center [533, 243] width 1066 height 487
click at [595, 112] on div at bounding box center [533, 243] width 1066 height 487
click at [596, 110] on div at bounding box center [533, 243] width 1066 height 487
click at [595, 108] on body "Erase all KTG AND THERMODYNAMICS WAS SCHEDULED TO START AT 11:10 AM Settings ST…" at bounding box center [533, 243] width 1066 height 487
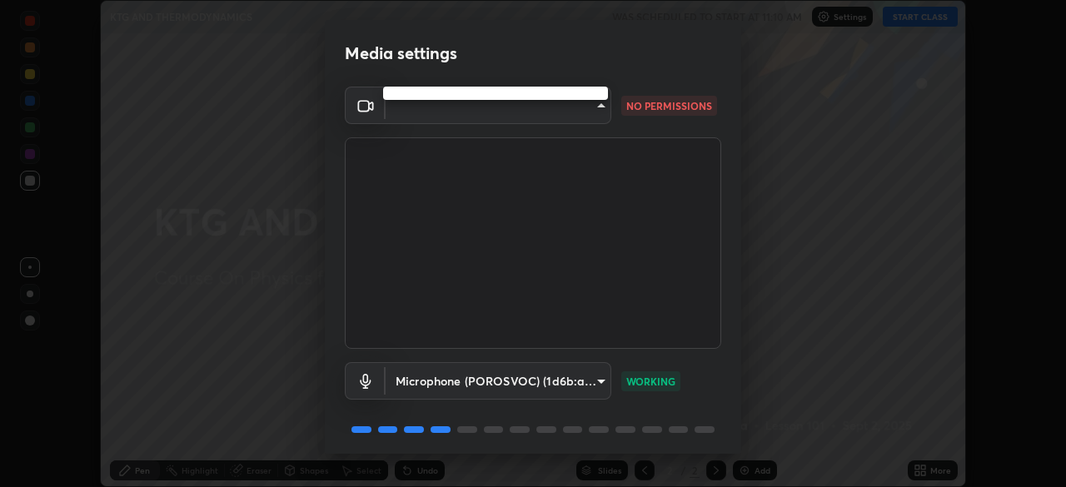
click at [570, 90] on ul at bounding box center [495, 93] width 225 height 13
click at [496, 107] on div at bounding box center [533, 243] width 1066 height 487
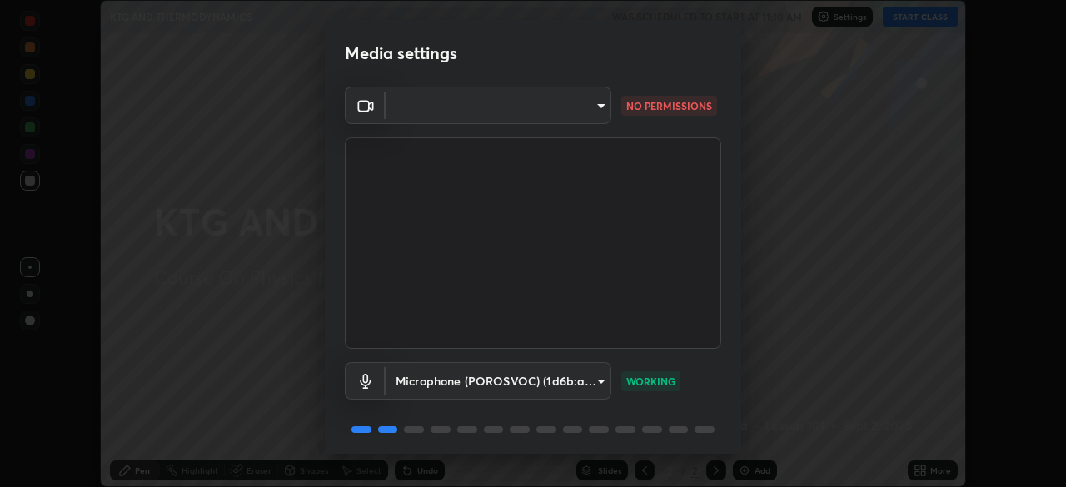
click at [574, 108] on body "Erase all KTG AND THERMODYNAMICS WAS SCHEDULED TO START AT 11:10 AM Settings ST…" at bounding box center [533, 243] width 1066 height 487
click at [591, 110] on div at bounding box center [533, 243] width 1066 height 487
click at [591, 110] on body "Erase all KTG AND THERMODYNAMICS WAS SCHEDULED TO START AT 11:10 AM Settings ST…" at bounding box center [533, 243] width 1066 height 487
click at [591, 110] on div at bounding box center [533, 243] width 1066 height 487
click at [591, 110] on body "Erase all KTG AND THERMODYNAMICS WAS SCHEDULED TO START AT 11:10 AM Settings ST…" at bounding box center [533, 243] width 1066 height 487
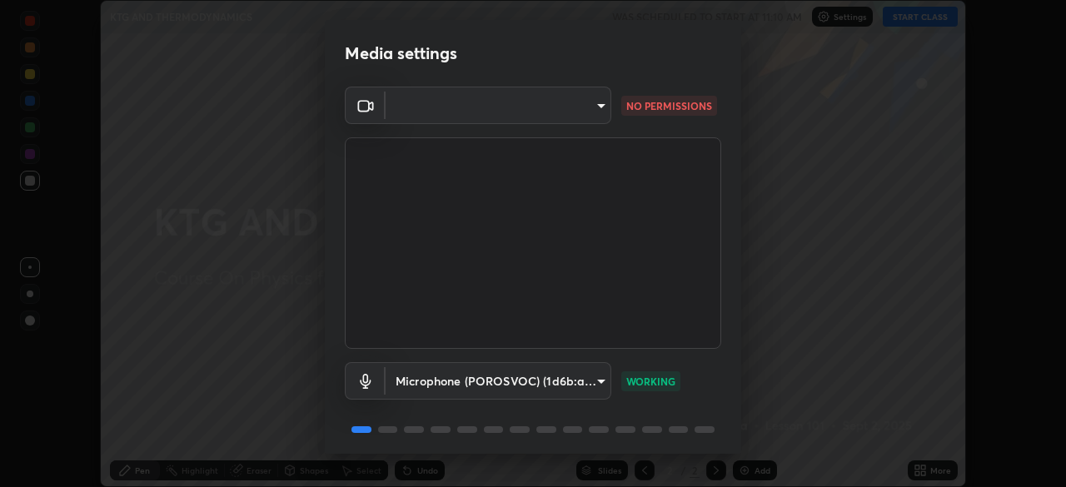
click at [592, 101] on div at bounding box center [533, 243] width 1066 height 487
click at [596, 102] on body "Erase all KTG AND THERMODYNAMICS WAS SCHEDULED TO START AT 11:10 AM Settings ST…" at bounding box center [533, 243] width 1066 height 487
click at [596, 102] on div at bounding box center [533, 243] width 1066 height 487
click at [596, 107] on body "Erase all KTG AND THERMODYNAMICS WAS SCHEDULED TO START AT 11:10 AM Settings ST…" at bounding box center [533, 243] width 1066 height 487
click at [596, 107] on div at bounding box center [533, 243] width 1066 height 487
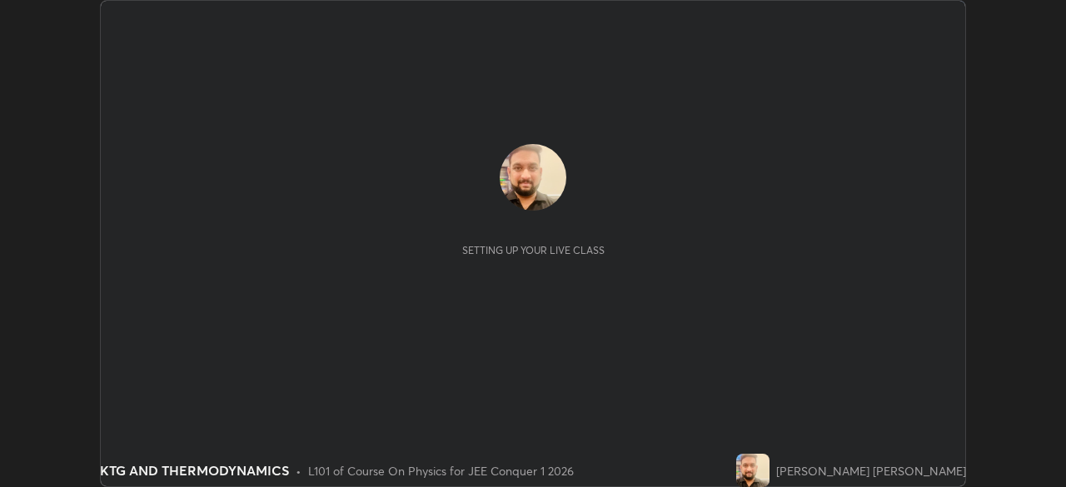
scroll to position [487, 1066]
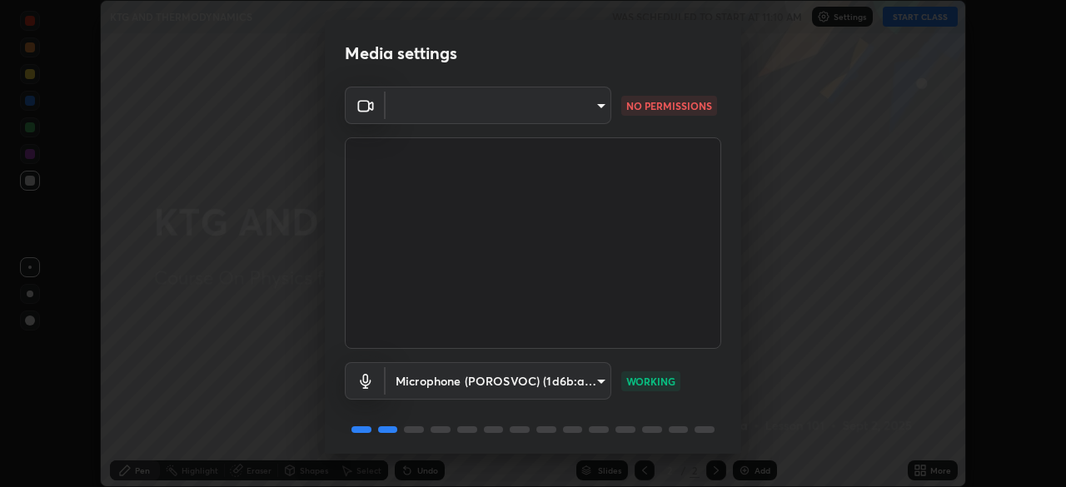
click at [498, 119] on body "Erase all KTG AND THERMODYNAMICS WAS SCHEDULED TO START AT 11:10 AM Settings ST…" at bounding box center [533, 243] width 1066 height 487
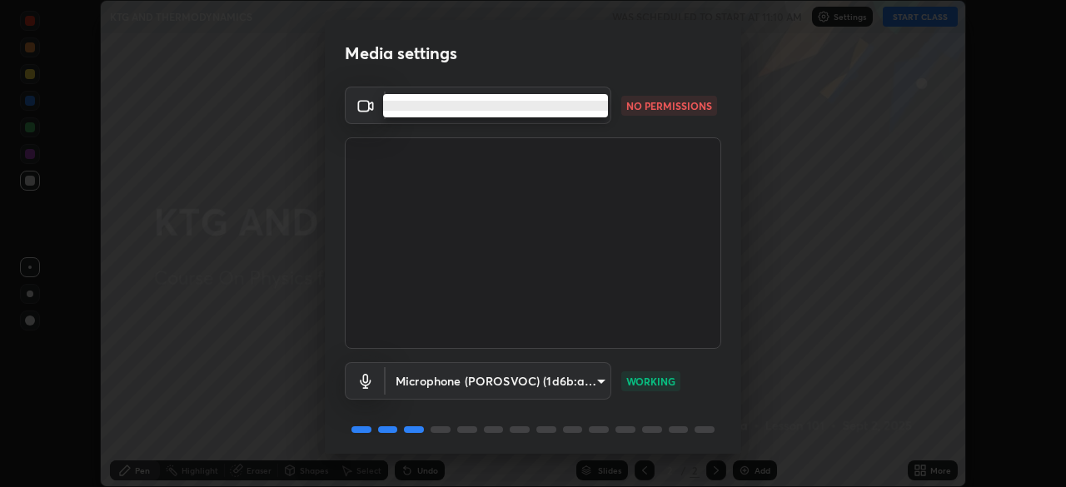
click at [565, 109] on li at bounding box center [495, 106] width 225 height 10
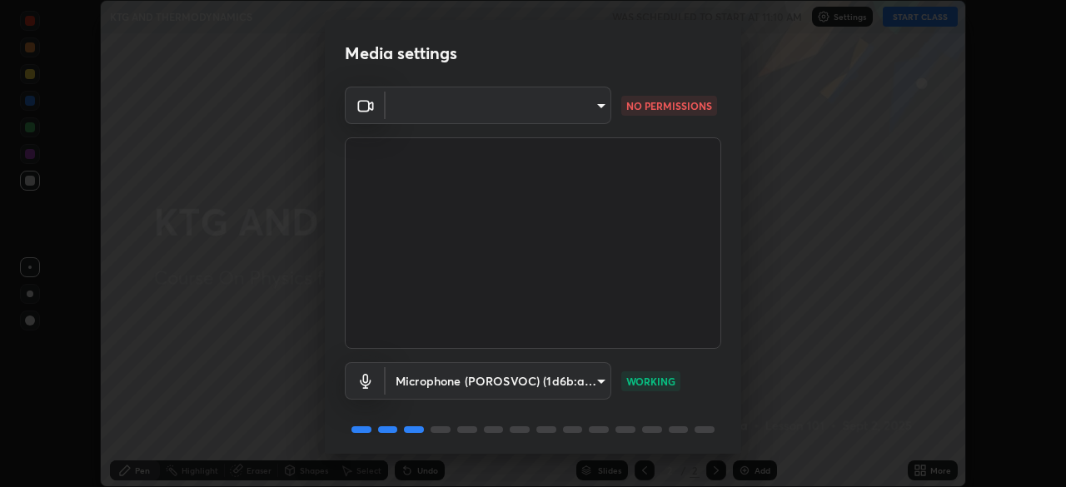
click at [572, 113] on div at bounding box center [533, 243] width 1066 height 487
click at [572, 113] on body "Erase all KTG AND THERMODYNAMICS WAS SCHEDULED TO START AT 11:10 AM Settings ST…" at bounding box center [533, 243] width 1066 height 487
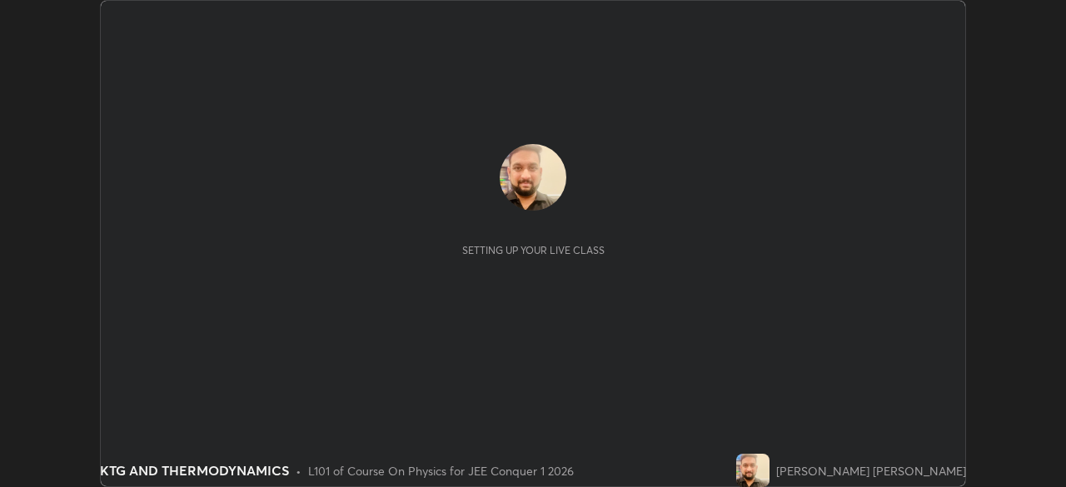
scroll to position [487, 1065]
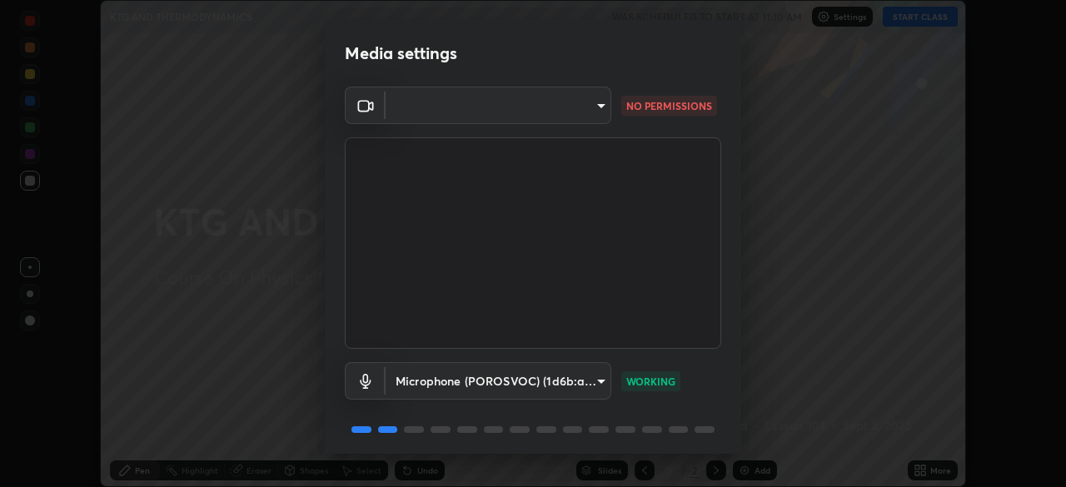
click at [443, 116] on body "Erase all KTG AND THERMODYNAMICS WAS SCHEDULED TO START AT 11:10 AM Settings ST…" at bounding box center [533, 243] width 1066 height 487
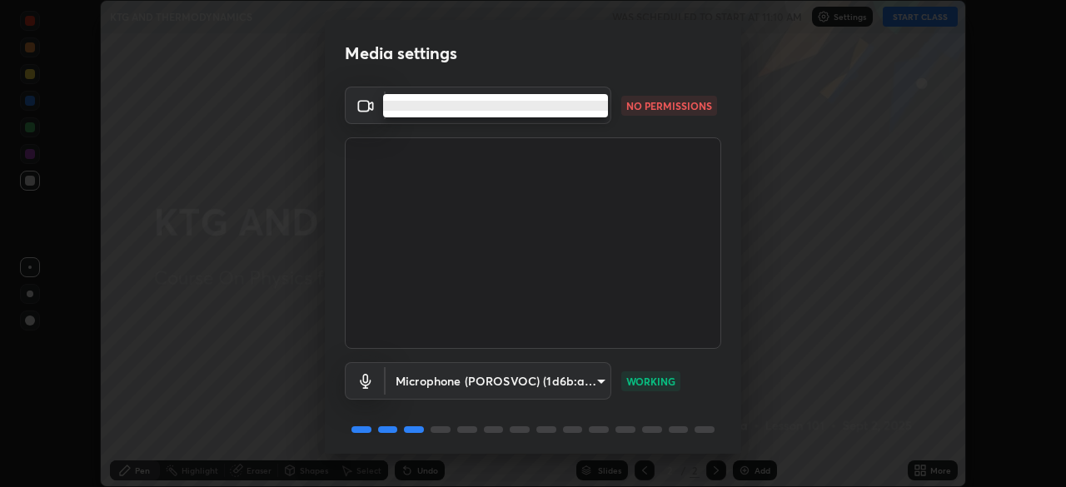
click at [476, 123] on div at bounding box center [533, 243] width 1066 height 487
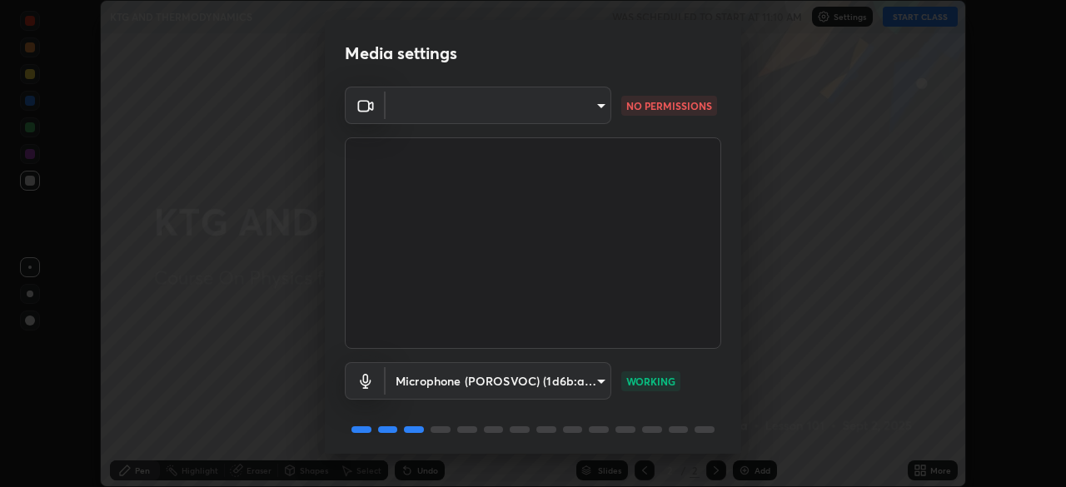
click at [486, 111] on ul at bounding box center [467, 105] width 169 height 13
click at [490, 112] on body "Erase all KTG AND THERMODYNAMICS WAS SCHEDULED TO START AT 11:10 AM Settings ST…" at bounding box center [533, 243] width 1066 height 487
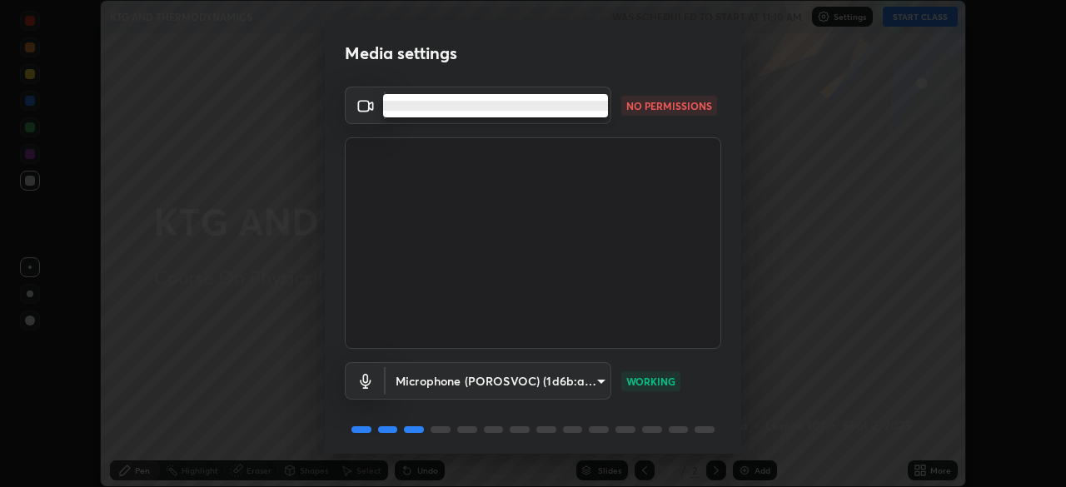
click at [490, 112] on ul at bounding box center [495, 105] width 225 height 23
click at [491, 107] on li at bounding box center [495, 106] width 225 height 10
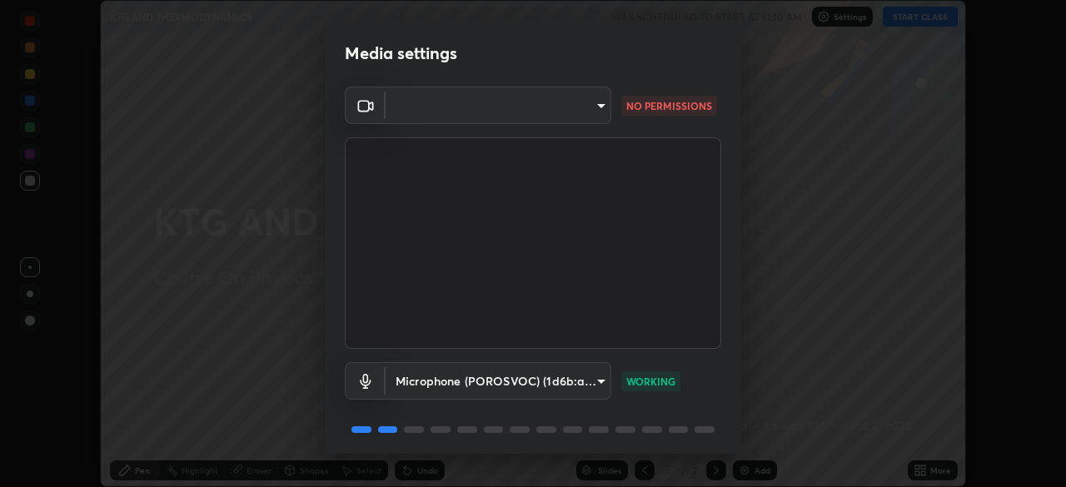
click at [495, 106] on li at bounding box center [467, 106] width 169 height 6
click at [591, 117] on body "Erase all KTG AND THERMODYNAMICS WAS SCHEDULED TO START AT 11:10 AM Settings ST…" at bounding box center [533, 243] width 1066 height 487
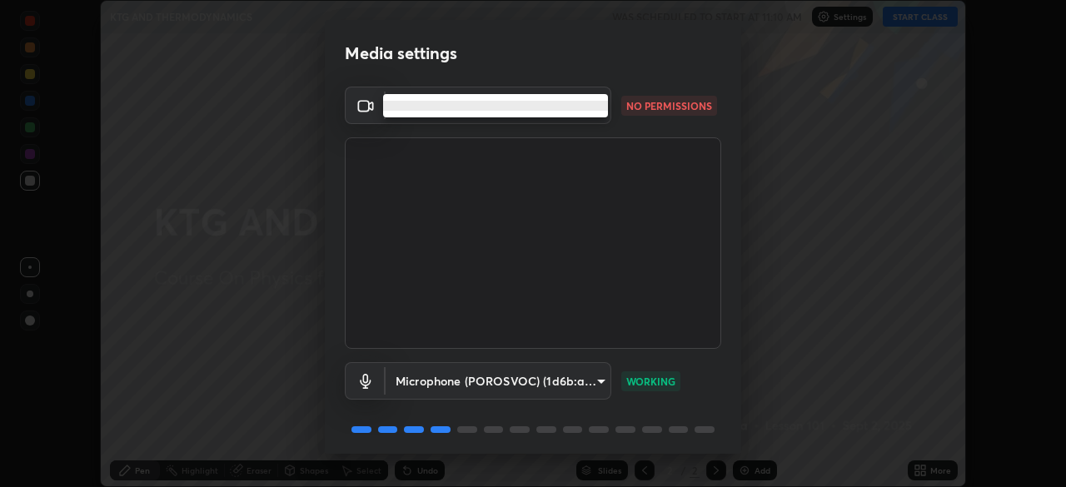
click at [571, 115] on ul at bounding box center [495, 105] width 225 height 23
click at [571, 107] on li at bounding box center [495, 106] width 225 height 10
click at [576, 105] on div at bounding box center [533, 243] width 1066 height 487
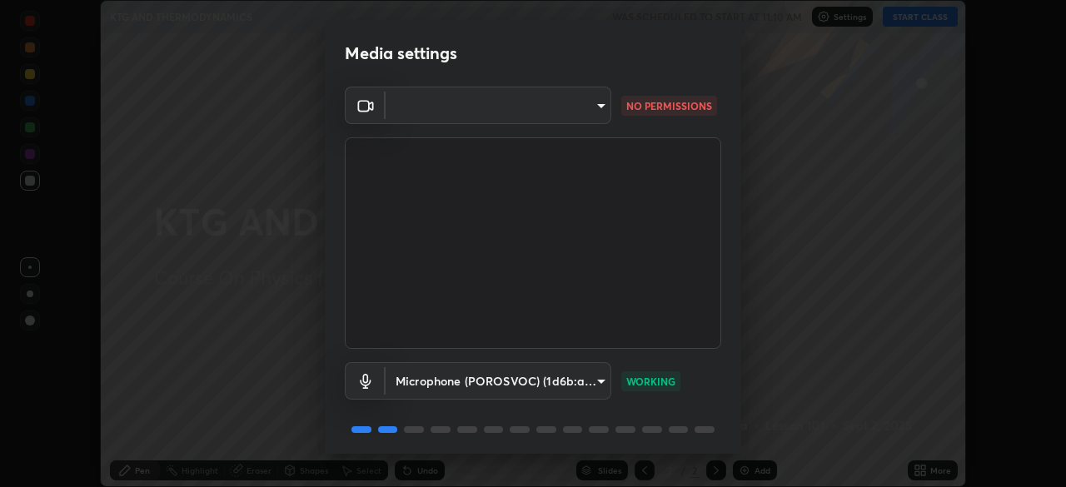
click at [579, 108] on body "Erase all KTG AND THERMODYNAMICS WAS SCHEDULED TO START AT 11:10 AM Settings ST…" at bounding box center [533, 243] width 1066 height 487
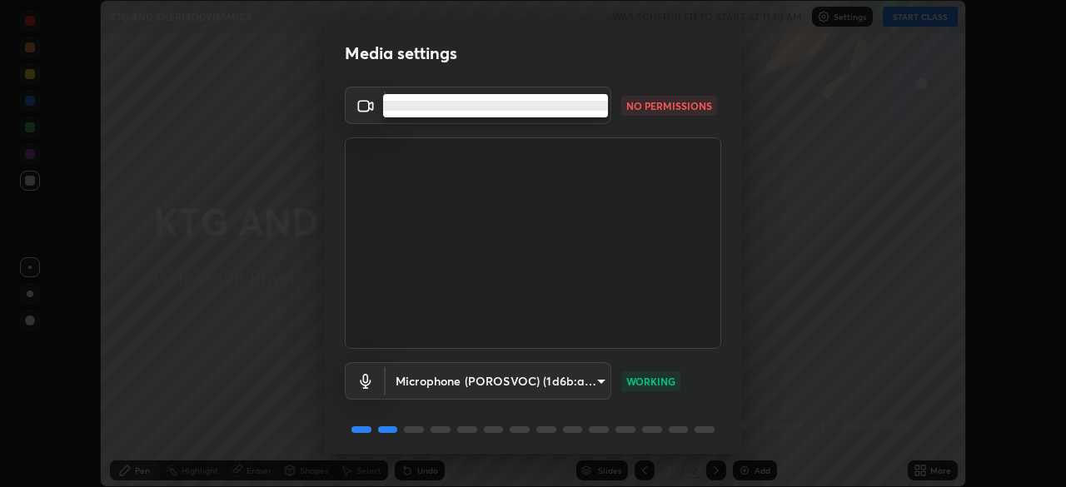
click at [422, 111] on ul at bounding box center [495, 105] width 225 height 23
click at [423, 104] on li at bounding box center [495, 106] width 225 height 10
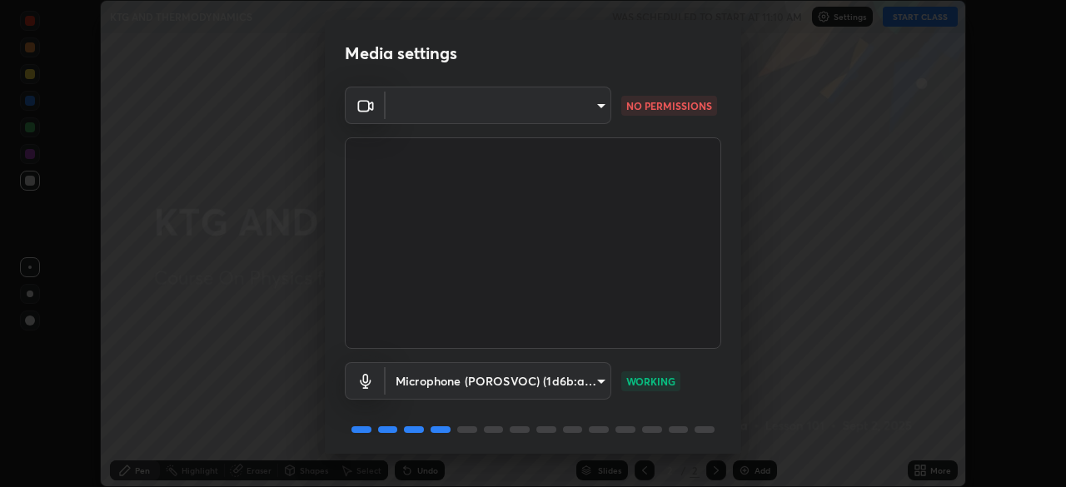
click at [525, 120] on body "Erase all KTG AND THERMODYNAMICS WAS SCHEDULED TO START AT 11:10 AM Settings ST…" at bounding box center [533, 243] width 1066 height 487
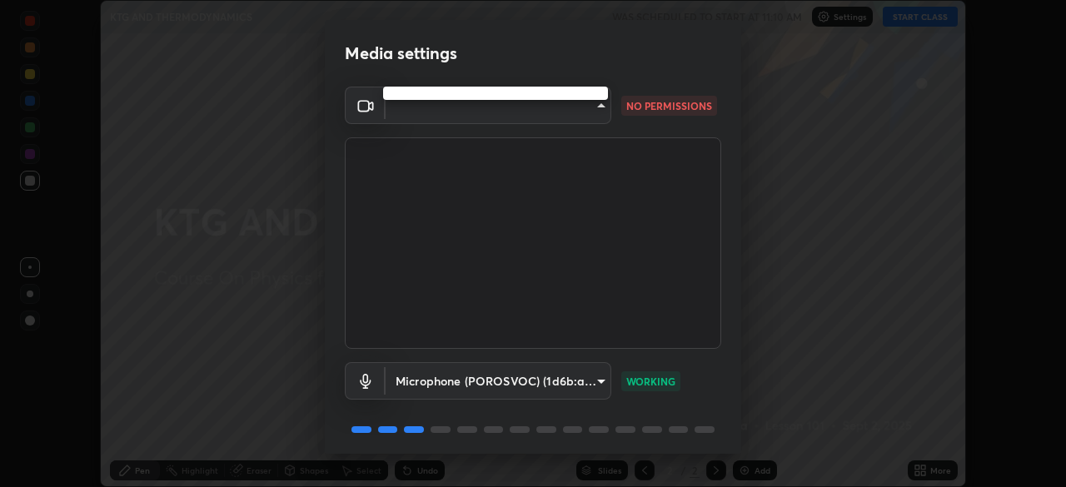
click at [524, 108] on div at bounding box center [533, 243] width 1066 height 487
click at [522, 112] on body "Erase all KTG AND THERMODYNAMICS WAS SCHEDULED TO START AT 11:10 AM Settings ST…" at bounding box center [533, 243] width 1066 height 487
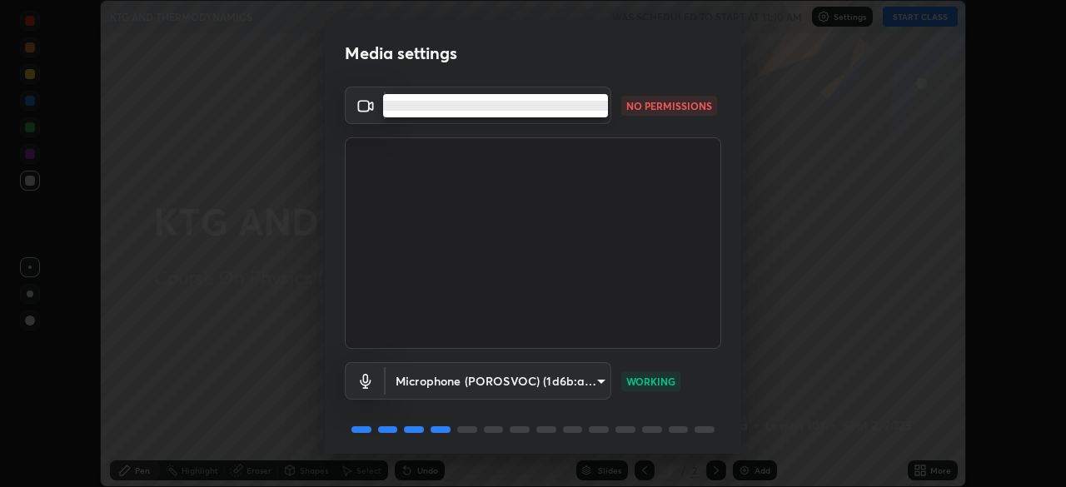
click at [527, 116] on ul at bounding box center [495, 105] width 225 height 23
click at [531, 120] on div at bounding box center [533, 243] width 1066 height 487
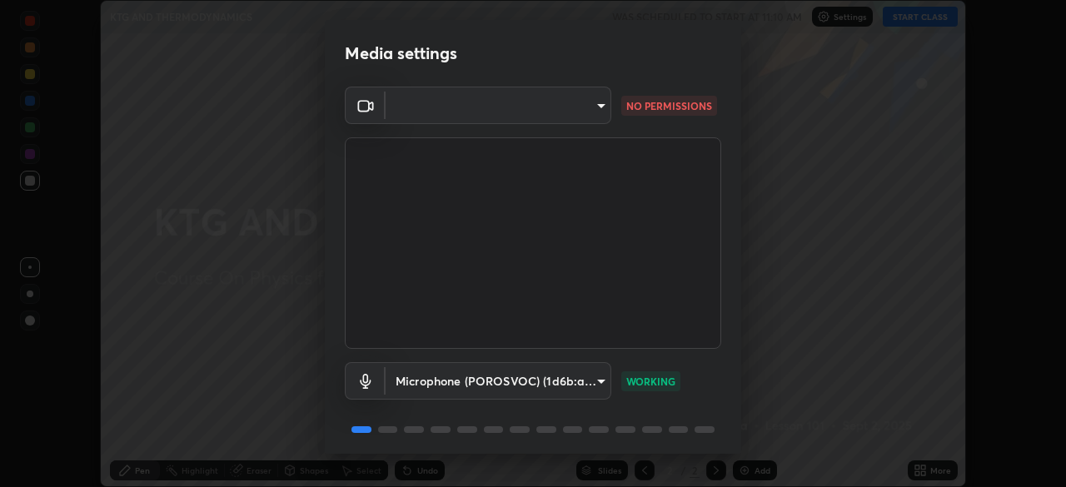
click at [546, 116] on body "Erase all KTG AND THERMODYNAMICS WAS SCHEDULED TO START AT 11:10 AM Settings ST…" at bounding box center [533, 243] width 1066 height 487
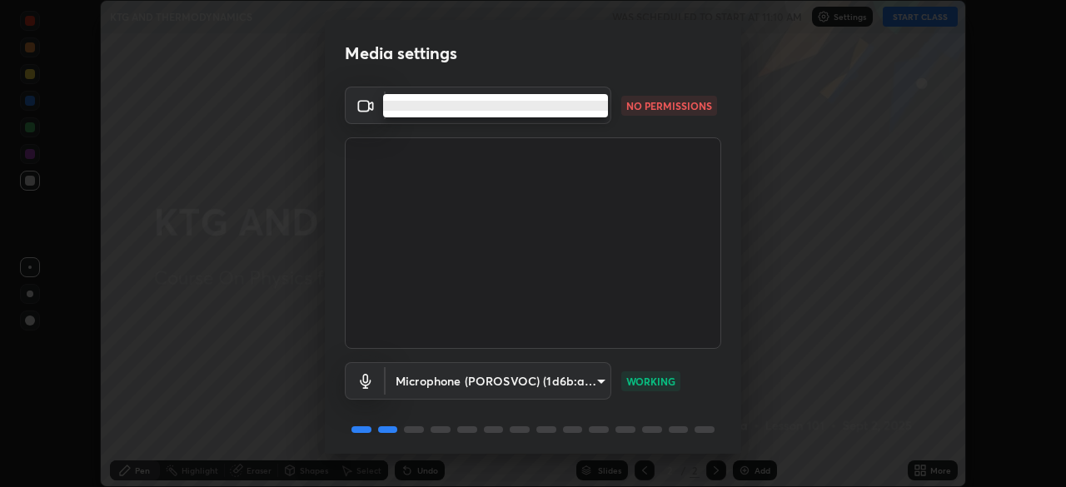
click at [517, 101] on li at bounding box center [495, 106] width 225 height 10
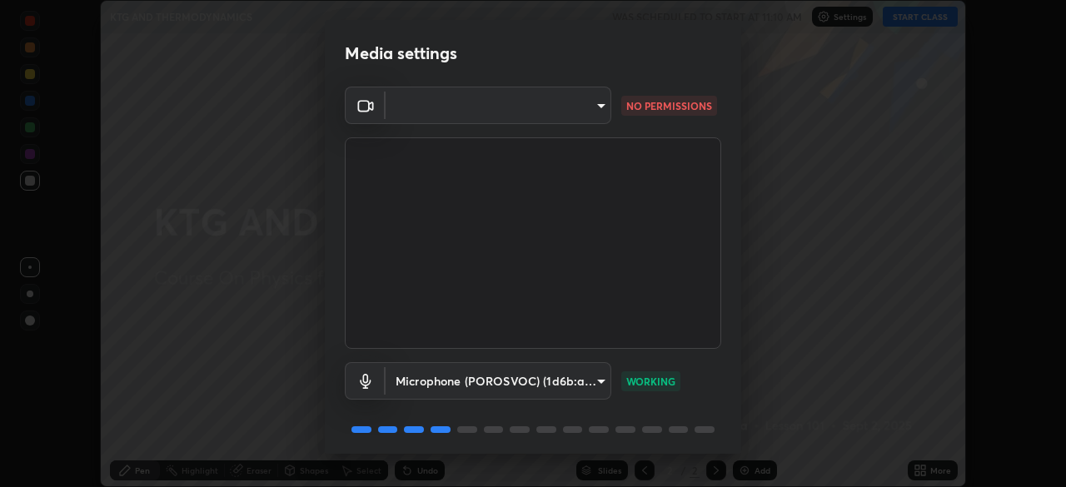
click at [560, 104] on body "Erase all KTG AND THERMODYNAMICS WAS SCHEDULED TO START AT 11:10 AM Settings ST…" at bounding box center [533, 243] width 1066 height 487
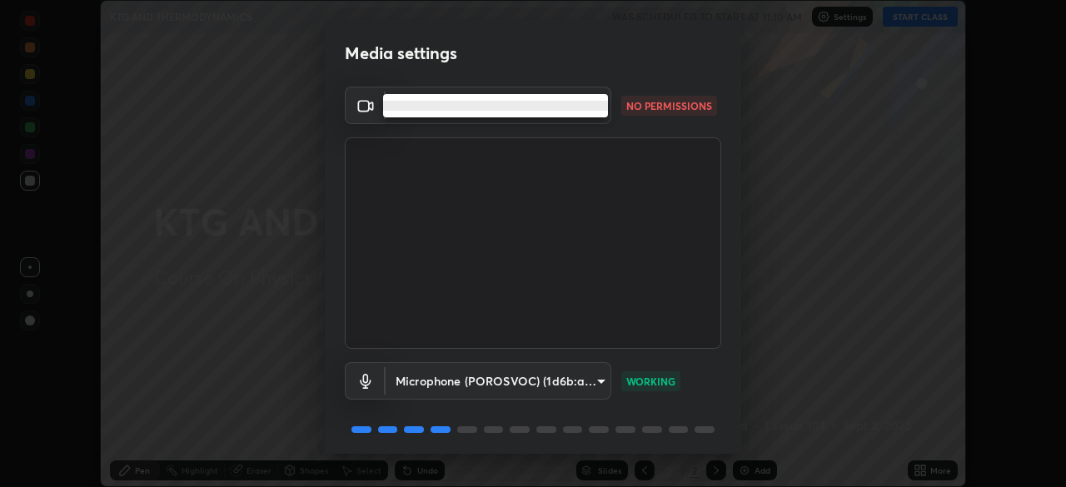
click at [548, 106] on li at bounding box center [495, 106] width 225 height 10
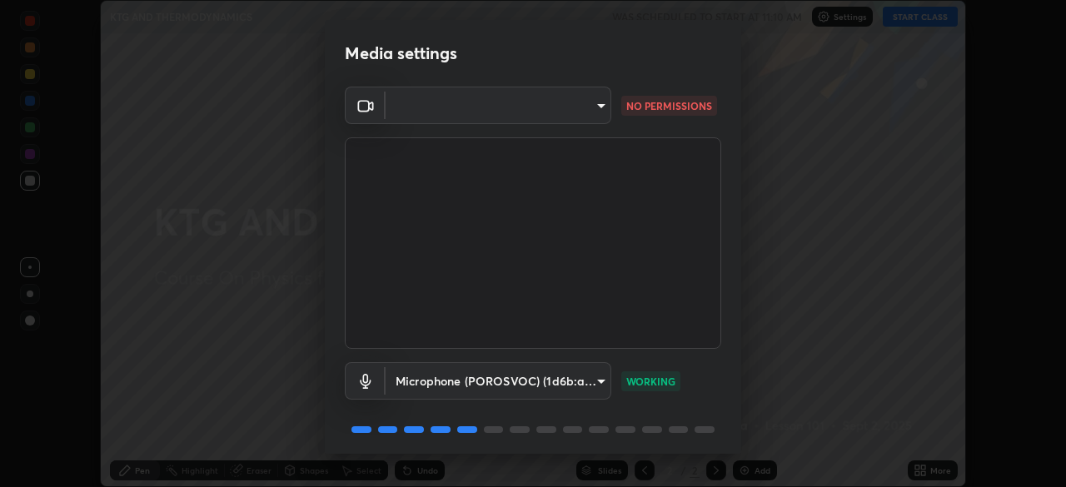
click at [548, 106] on li at bounding box center [467, 106] width 169 height 6
click at [548, 106] on body "Erase all KTG AND THERMODYNAMICS WAS SCHEDULED TO START AT 11:10 AM Settings ST…" at bounding box center [533, 243] width 1066 height 487
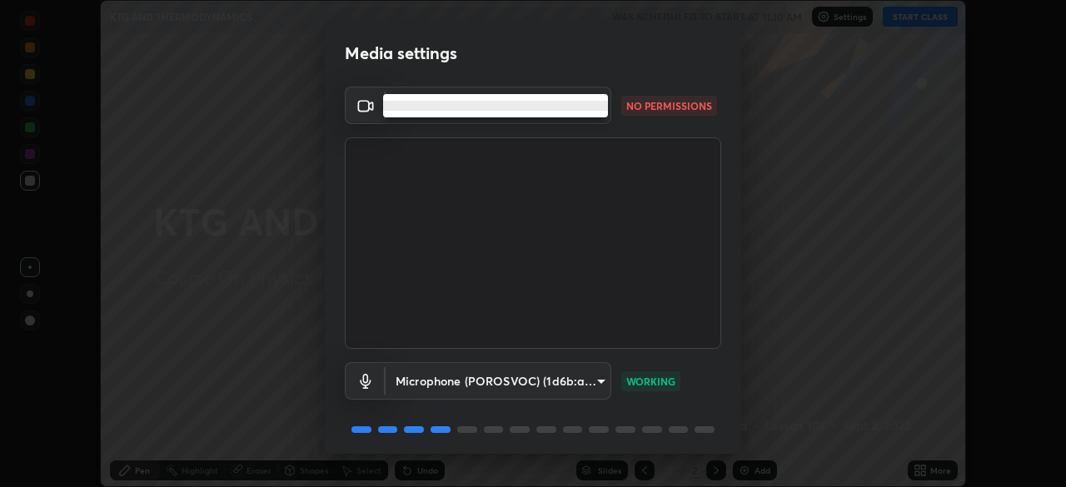
click at [546, 102] on li at bounding box center [495, 106] width 225 height 10
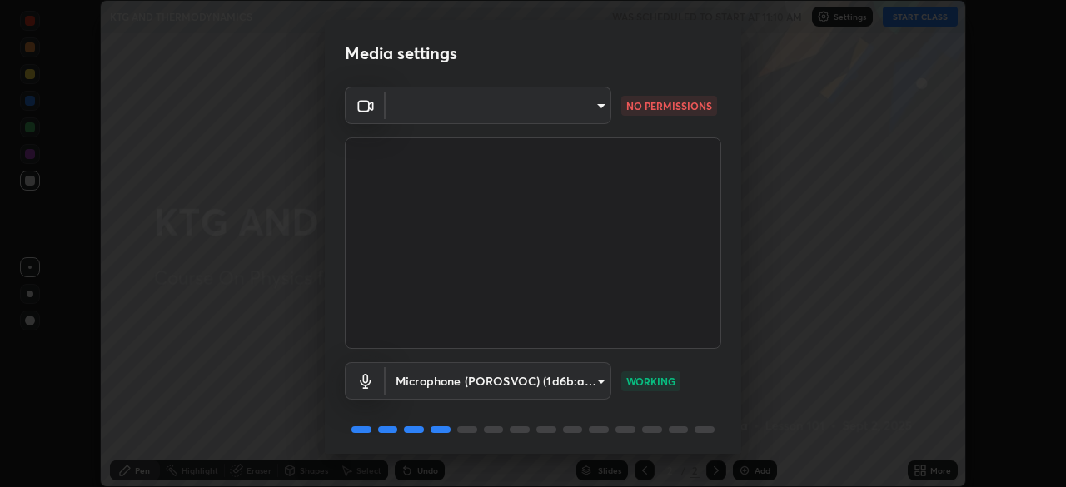
click at [546, 103] on li at bounding box center [467, 106] width 169 height 6
click at [554, 117] on body "Erase all KTG AND THERMODYNAMICS WAS SCHEDULED TO START AT 11:10 AM Settings ST…" at bounding box center [533, 243] width 1066 height 487
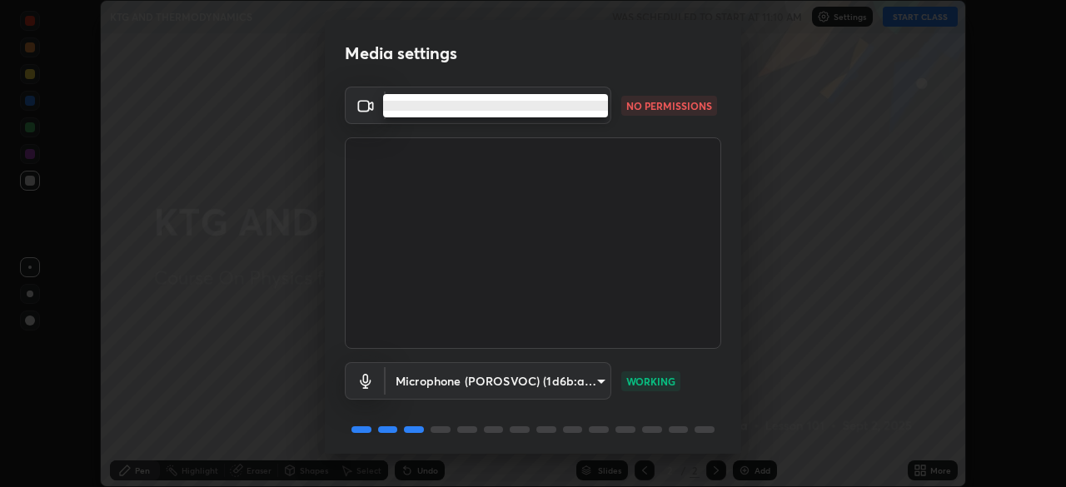
click at [547, 117] on ul at bounding box center [495, 105] width 225 height 23
click at [496, 112] on ul at bounding box center [495, 105] width 225 height 23
click at [464, 112] on ul at bounding box center [495, 105] width 225 height 23
click at [457, 114] on ul at bounding box center [495, 105] width 225 height 23
click at [458, 105] on li at bounding box center [495, 106] width 225 height 10
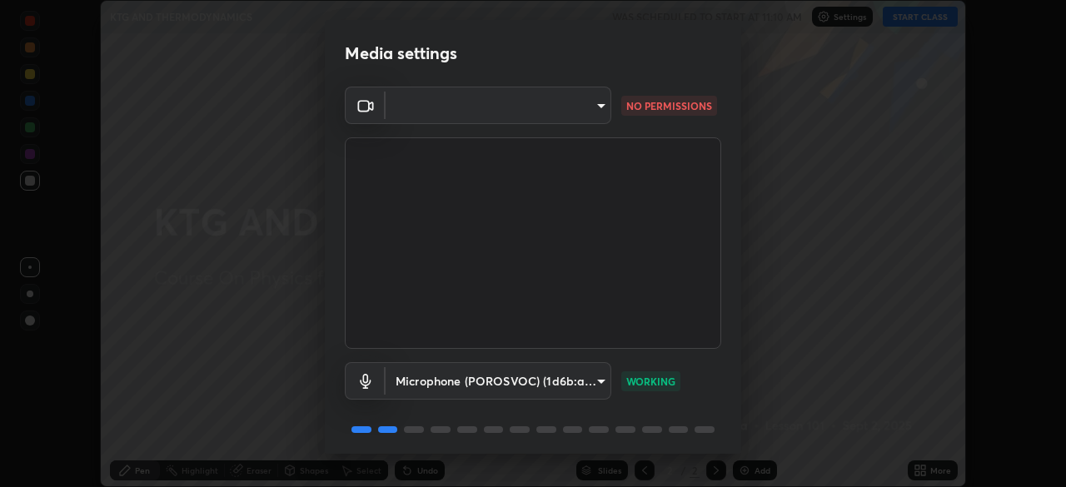
click at [591, 105] on body "Erase all KTG AND THERMODYNAMICS WAS SCHEDULED TO START AT 11:10 AM Settings ST…" at bounding box center [533, 243] width 1066 height 487
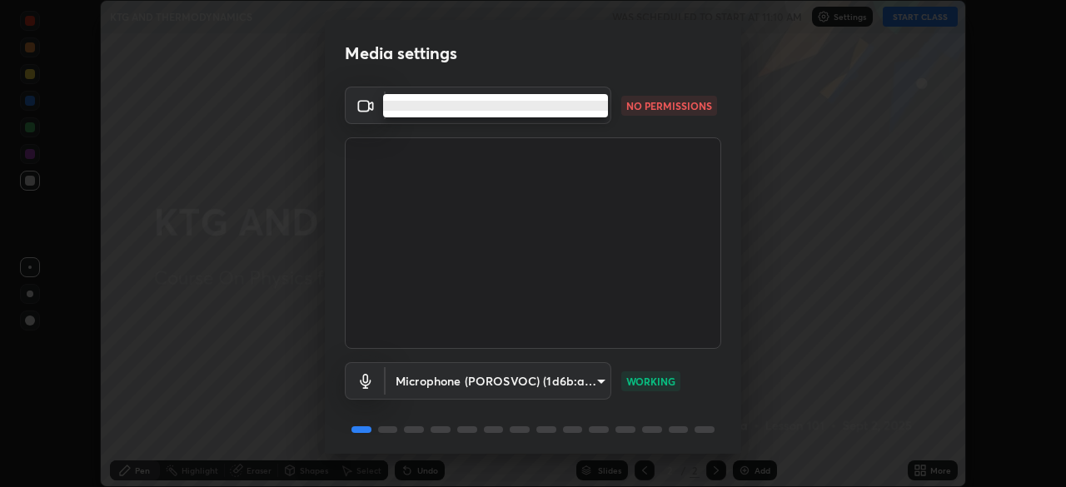
click at [605, 103] on li at bounding box center [495, 106] width 225 height 10
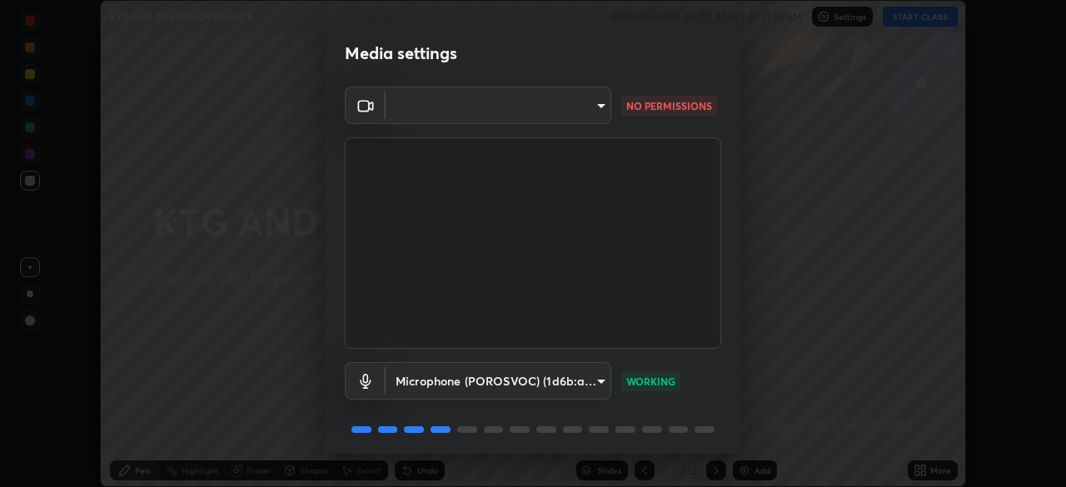
click at [583, 102] on body "Erase all KTG AND THERMODYNAMICS WAS SCHEDULED TO START AT 11:10 AM Settings ST…" at bounding box center [533, 243] width 1066 height 487
click at [574, 106] on div at bounding box center [533, 243] width 1066 height 487
click at [571, 106] on body "Erase all KTG AND THERMODYNAMICS WAS SCHEDULED TO START AT 11:10 AM Settings ST…" at bounding box center [533, 243] width 1066 height 487
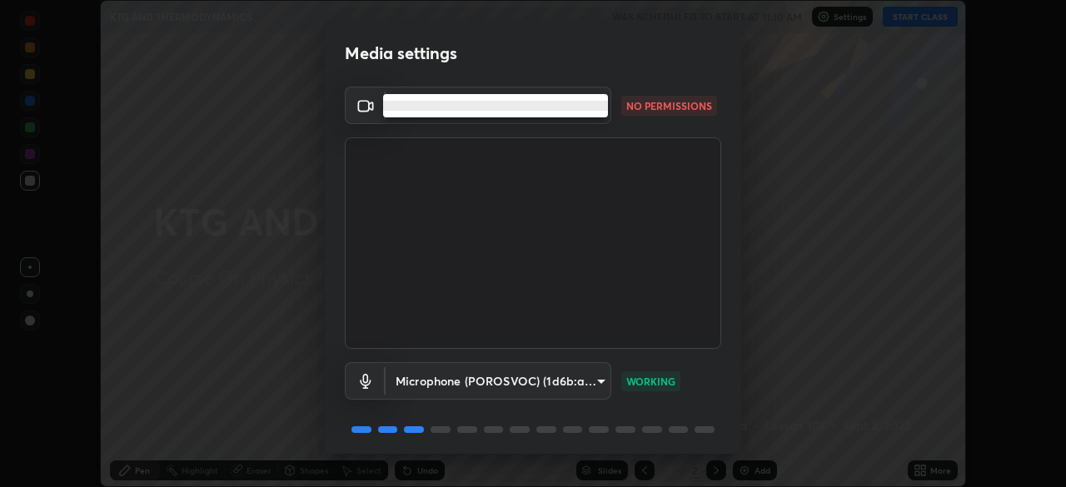
click at [574, 102] on li at bounding box center [495, 106] width 225 height 10
click at [574, 101] on body "Erase all KTG AND THERMODYNAMICS WAS SCHEDULED TO START AT 11:10 AM Settings ST…" at bounding box center [533, 243] width 1066 height 487
click at [579, 99] on ul at bounding box center [495, 105] width 225 height 23
click at [577, 101] on li at bounding box center [495, 106] width 225 height 10
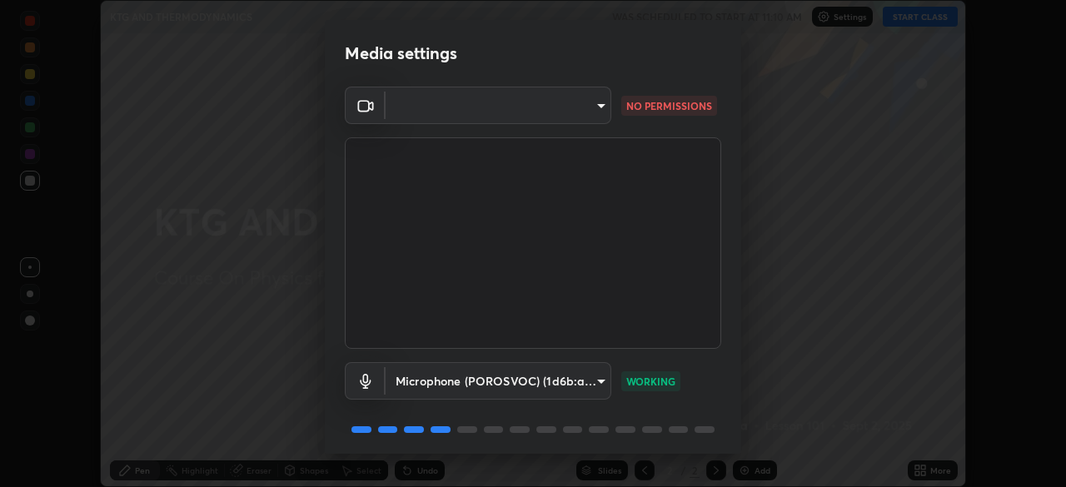
click at [581, 114] on body "Erase all KTG AND THERMODYNAMICS WAS SCHEDULED TO START AT 11:10 AM Settings ST…" at bounding box center [533, 243] width 1066 height 487
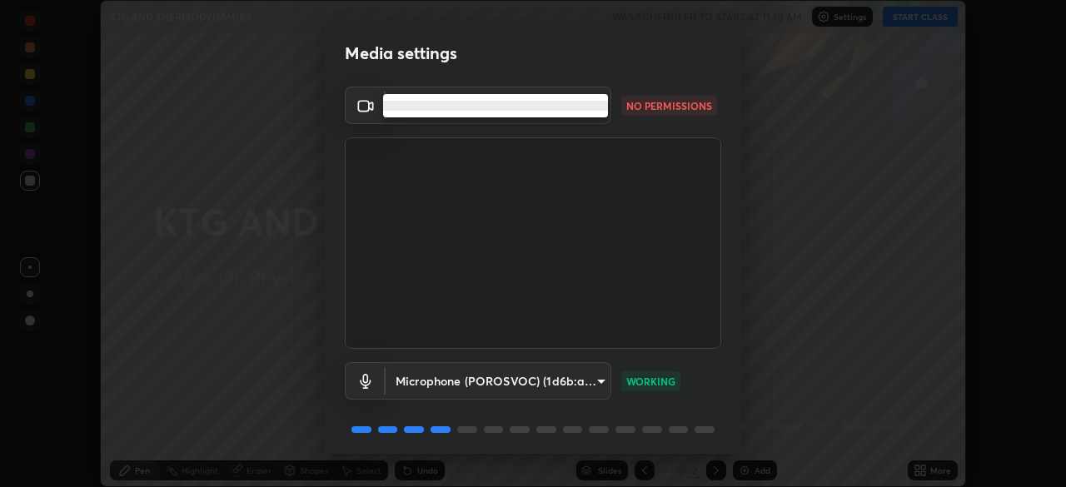
click at [446, 107] on li at bounding box center [495, 106] width 225 height 10
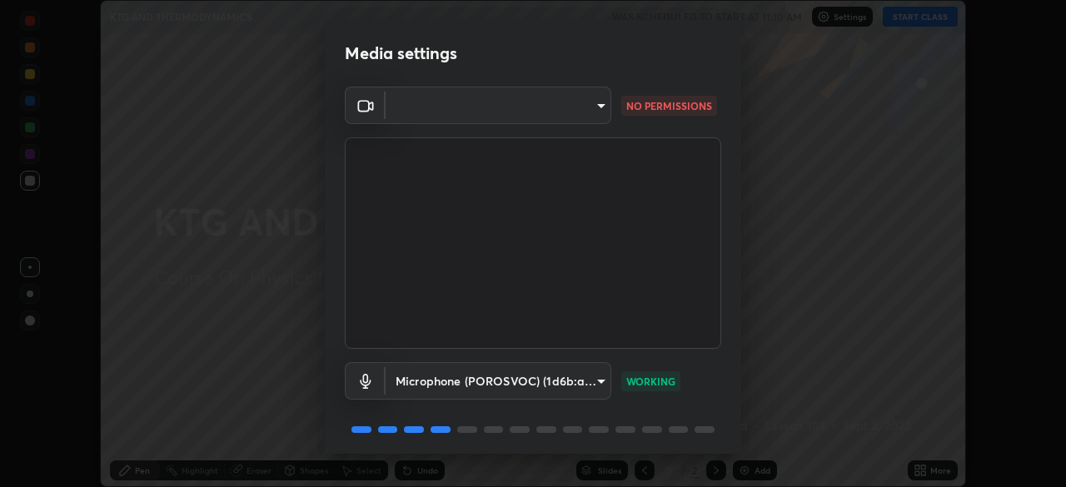
click at [452, 104] on body "Erase all KTG AND THERMODYNAMICS WAS SCHEDULED TO START AT 11:10 AM Settings ST…" at bounding box center [533, 243] width 1066 height 487
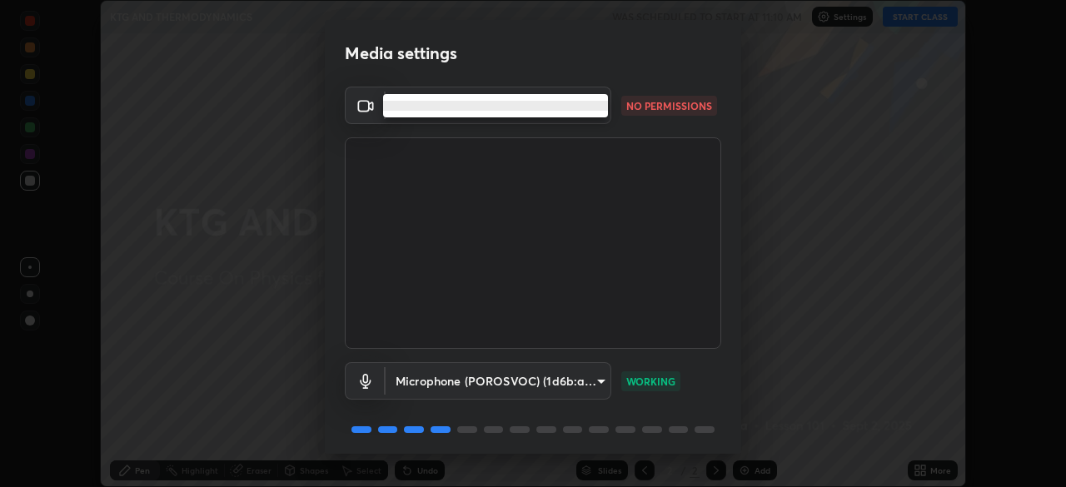
click at [490, 107] on li at bounding box center [495, 106] width 225 height 10
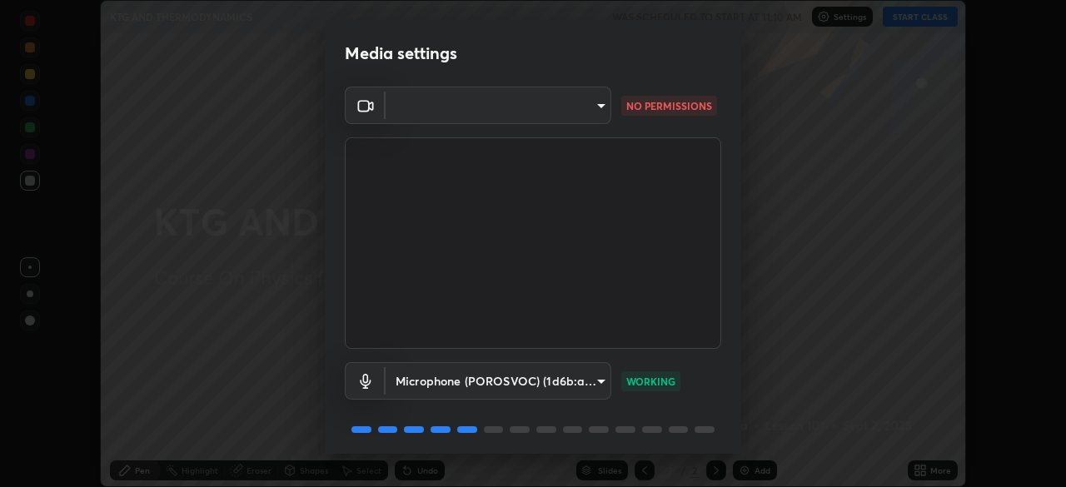
click at [503, 100] on body "Erase all KTG AND THERMODYNAMICS WAS SCHEDULED TO START AT 11:10 AM Settings ST…" at bounding box center [533, 243] width 1066 height 487
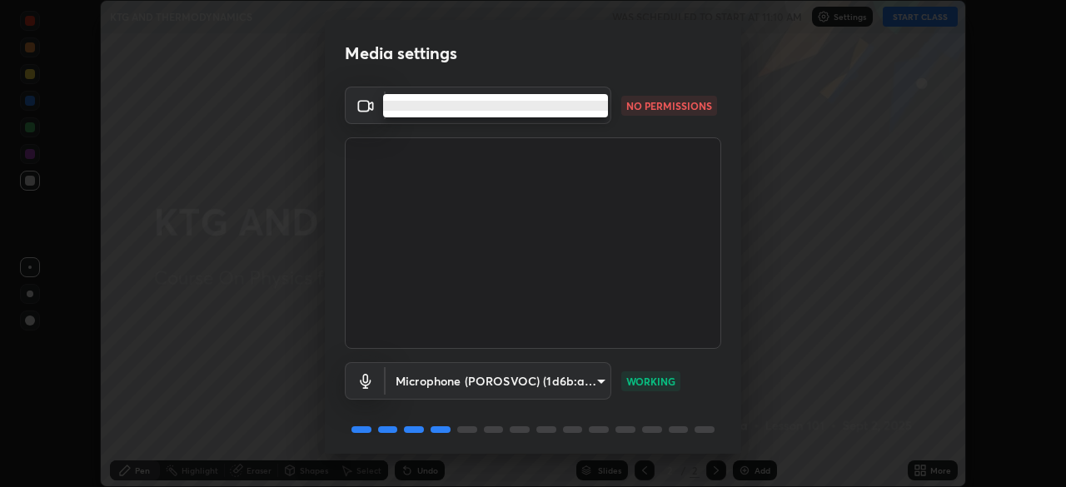
click at [505, 96] on ul at bounding box center [495, 105] width 225 height 23
click at [519, 112] on ul at bounding box center [495, 105] width 225 height 23
click at [538, 102] on li at bounding box center [495, 106] width 225 height 10
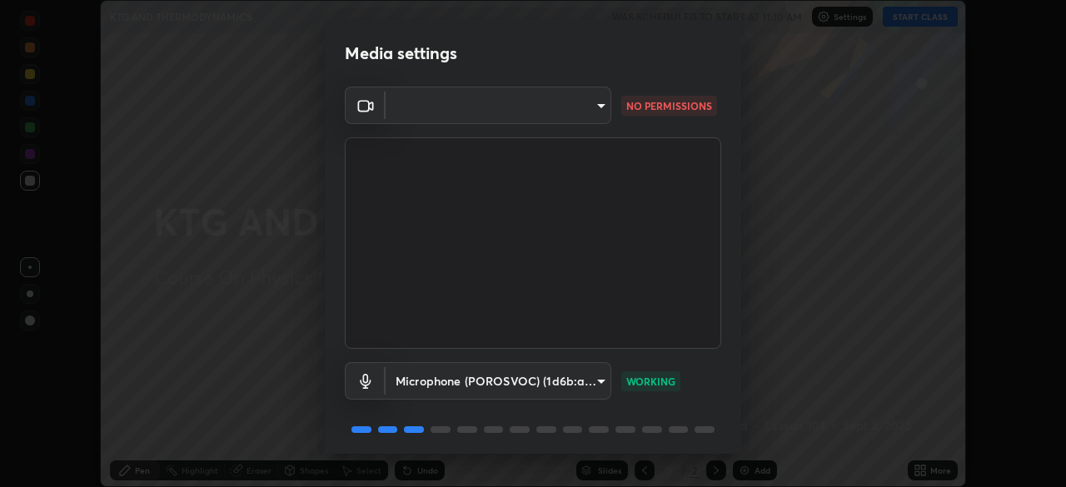
click at [534, 107] on body "Erase all KTG AND THERMODYNAMICS WAS SCHEDULED TO START AT 11:10 AM Settings ST…" at bounding box center [533, 243] width 1066 height 487
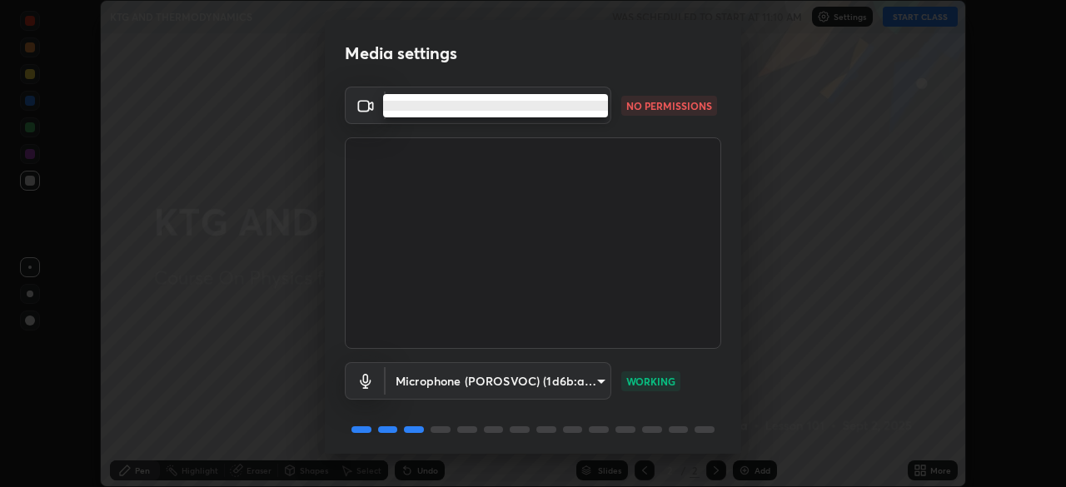
click at [549, 108] on li at bounding box center [495, 106] width 225 height 10
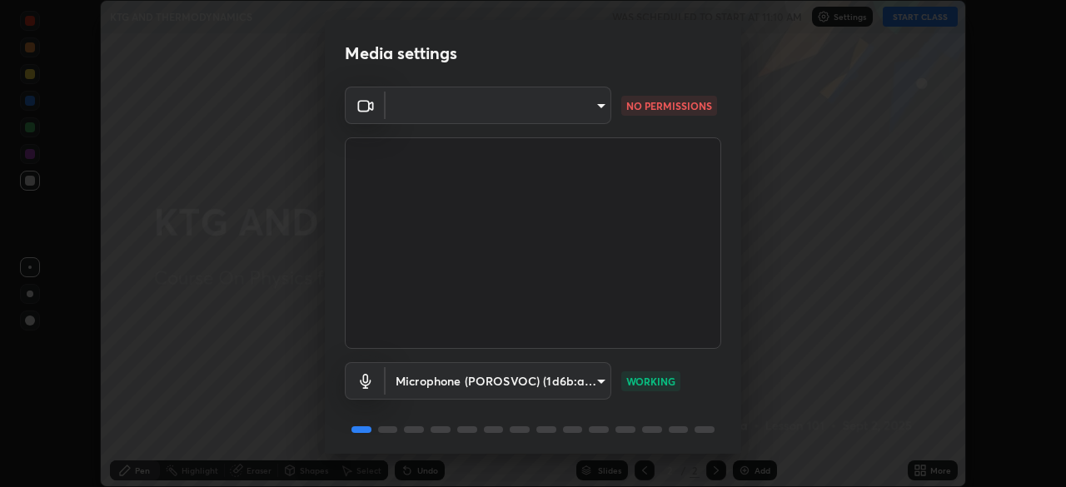
click at [483, 109] on body "Erase all KTG AND THERMODYNAMICS WAS SCHEDULED TO START AT 11:10 AM Settings ST…" at bounding box center [533, 243] width 1066 height 487
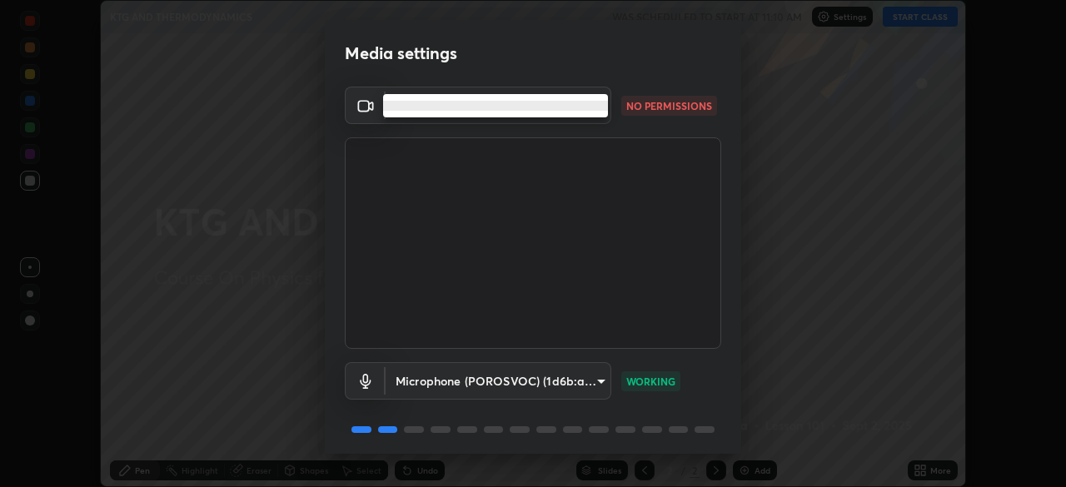
click at [546, 103] on li at bounding box center [495, 106] width 225 height 10
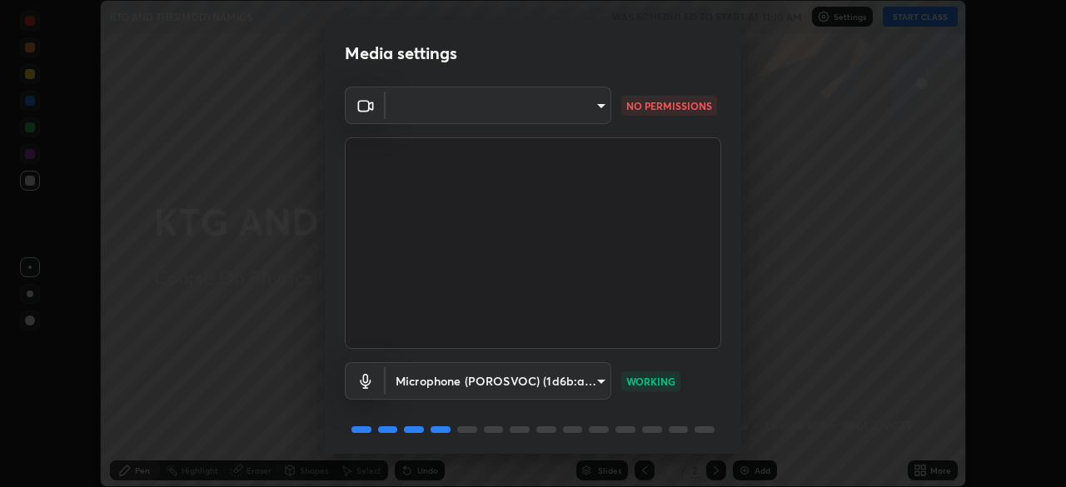
click at [596, 101] on body "Erase all KTG AND THERMODYNAMICS WAS SCHEDULED TO START AT 11:10 AM Settings ST…" at bounding box center [533, 243] width 1066 height 487
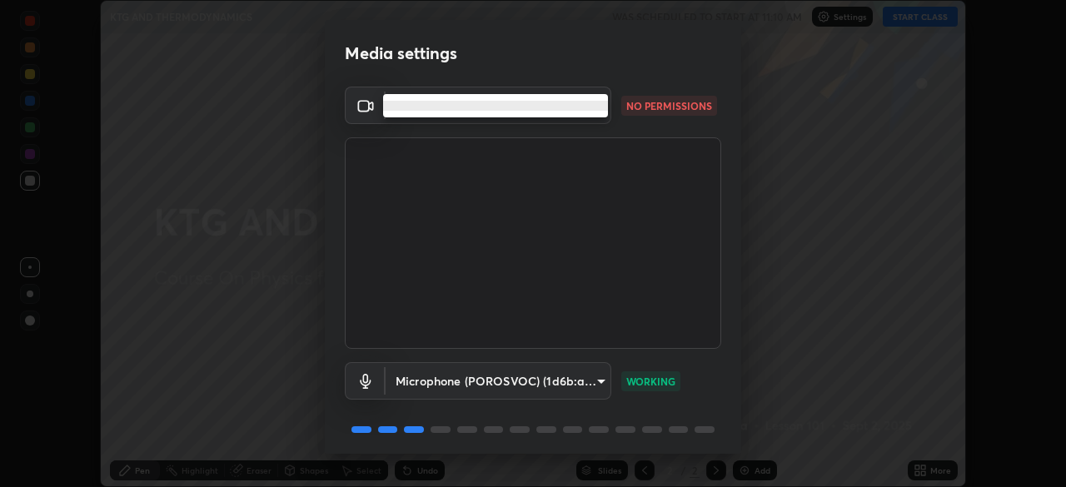
click at [592, 112] on ul at bounding box center [495, 105] width 225 height 23
click at [588, 106] on li at bounding box center [495, 106] width 225 height 10
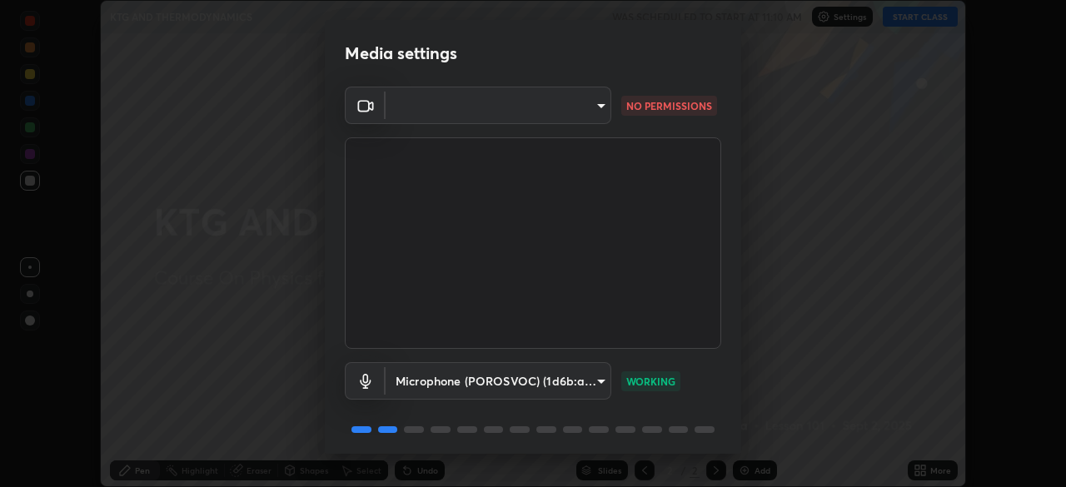
click at [454, 113] on body "Erase all KTG AND THERMODYNAMICS WAS SCHEDULED TO START AT 11:10 AM Settings ST…" at bounding box center [533, 243] width 1066 height 487
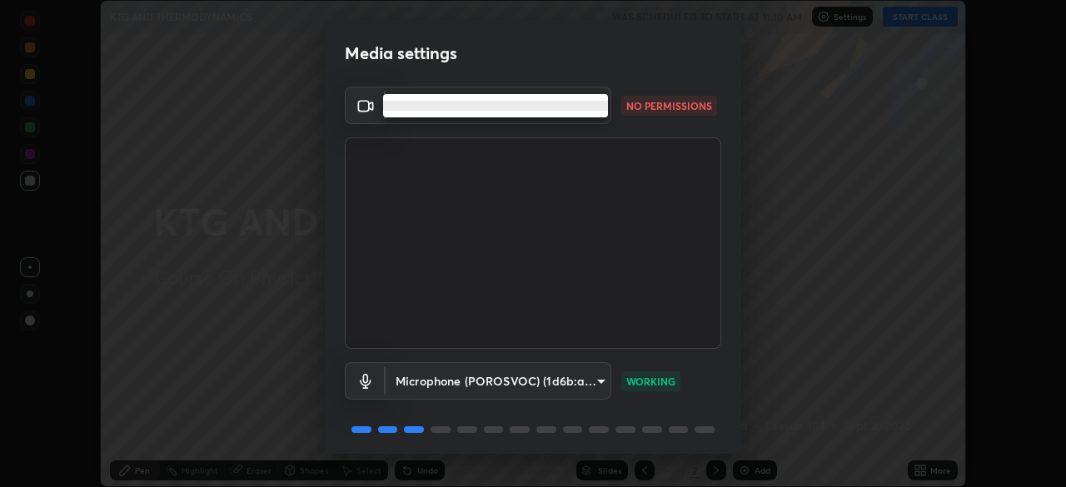
click at [466, 113] on ul at bounding box center [495, 105] width 225 height 23
click at [476, 118] on div at bounding box center [533, 243] width 1066 height 487
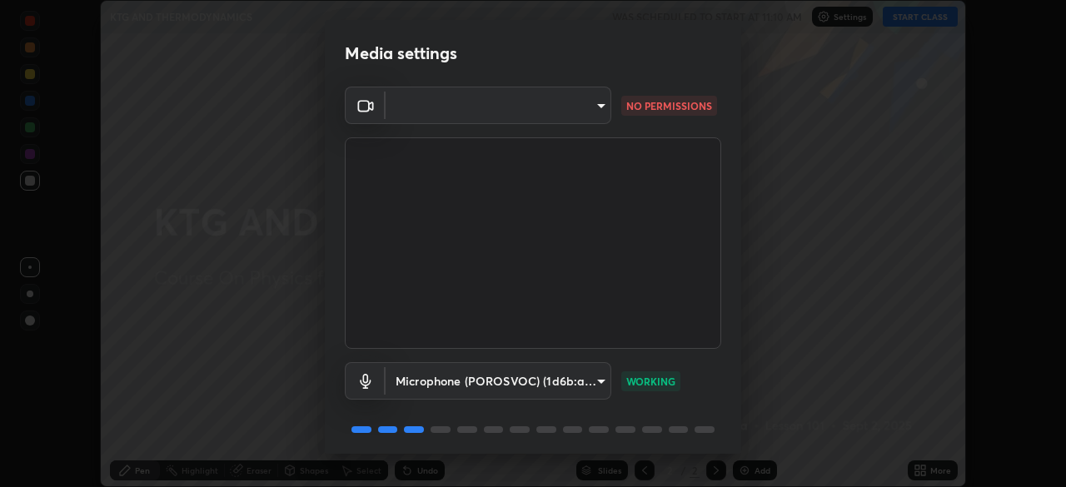
click at [481, 107] on li at bounding box center [467, 106] width 169 height 6
click at [486, 115] on body "Erase all KTG AND THERMODYNAMICS WAS SCHEDULED TO START AT 11:10 AM Settings ST…" at bounding box center [533, 243] width 1066 height 487
click at [491, 287] on video at bounding box center [533, 243] width 376 height 212
click at [386, 113] on body "Erase all KTG AND THERMODYNAMICS WAS SCHEDULED TO START AT 11:10 AM Settings ST…" at bounding box center [533, 243] width 1066 height 487
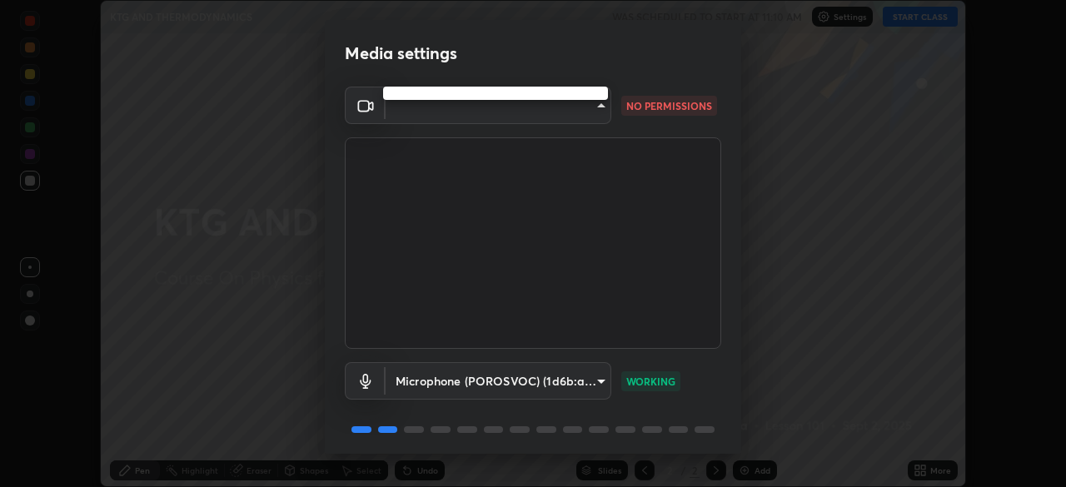
click at [435, 122] on div at bounding box center [533, 243] width 1066 height 487
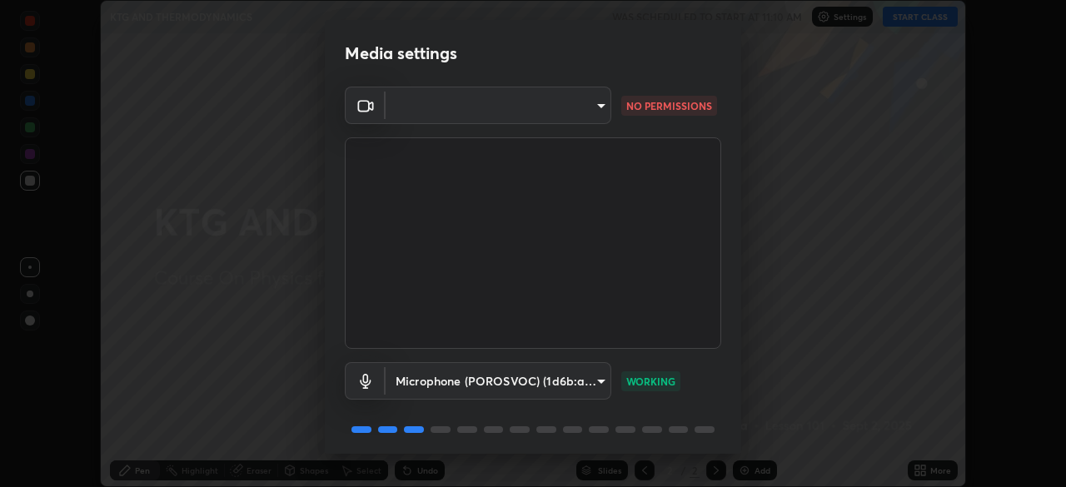
click at [437, 115] on div at bounding box center [533, 243] width 1066 height 487
